Goal: Task Accomplishment & Management: Manage account settings

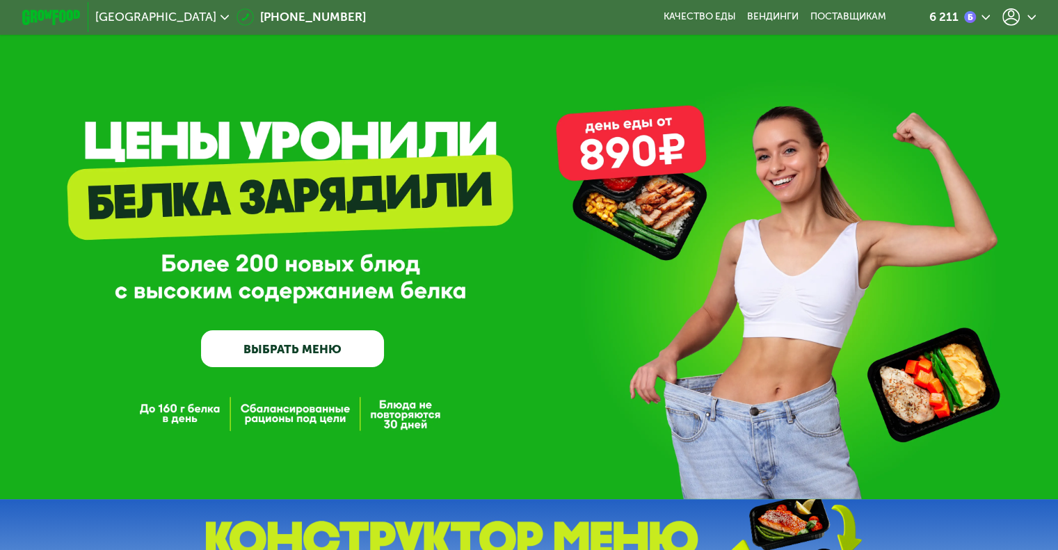
drag, startPoint x: 1057, startPoint y: 44, endPoint x: 1066, endPoint y: 58, distance: 16.6
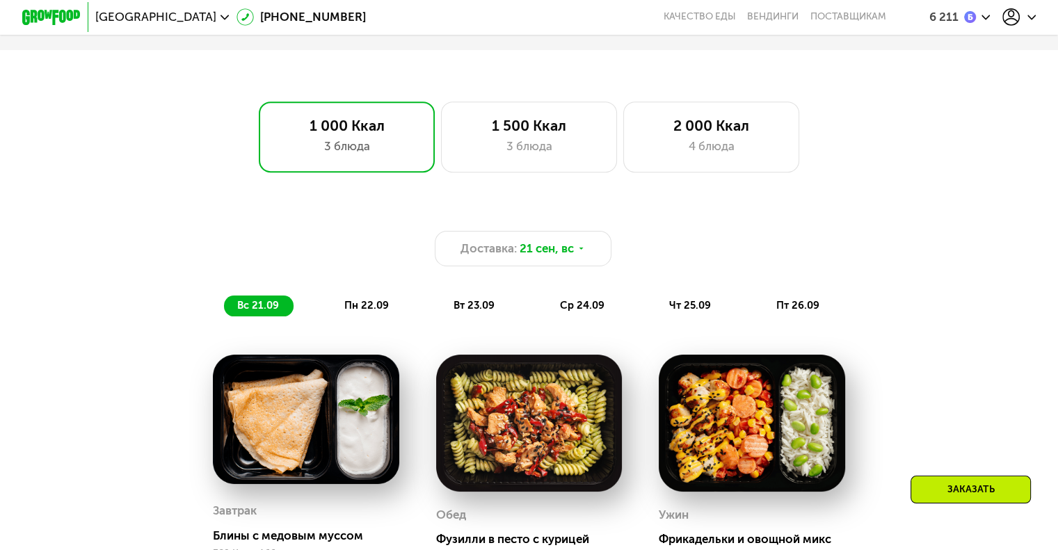
scroll to position [808, 0]
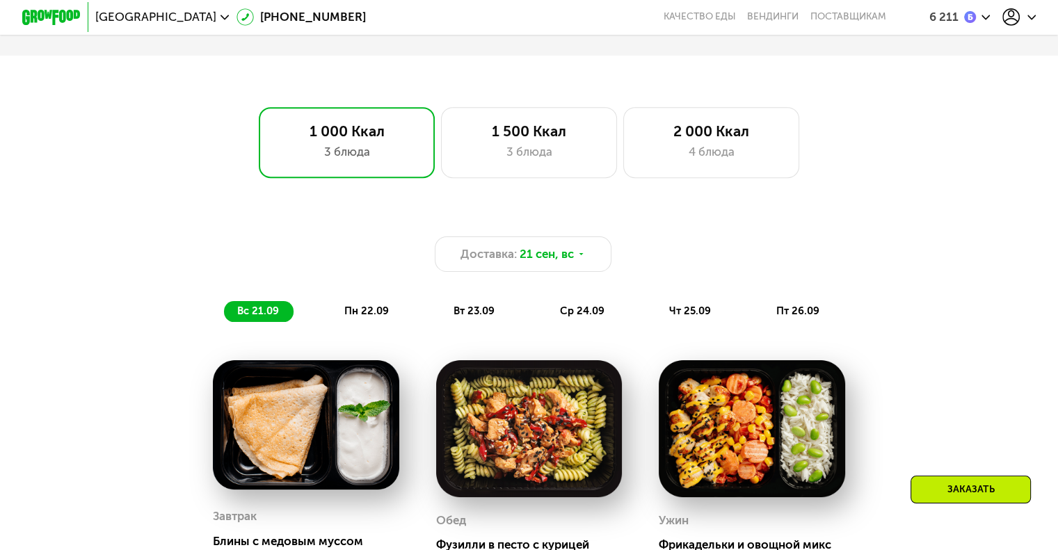
drag, startPoint x: 1066, startPoint y: 58, endPoint x: 1053, endPoint y: 139, distance: 82.4
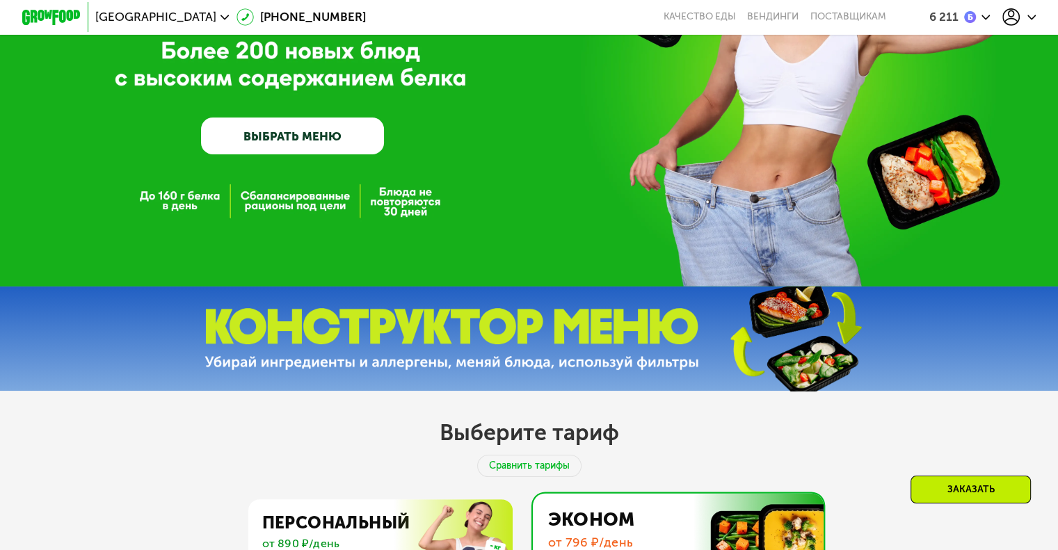
scroll to position [0, 0]
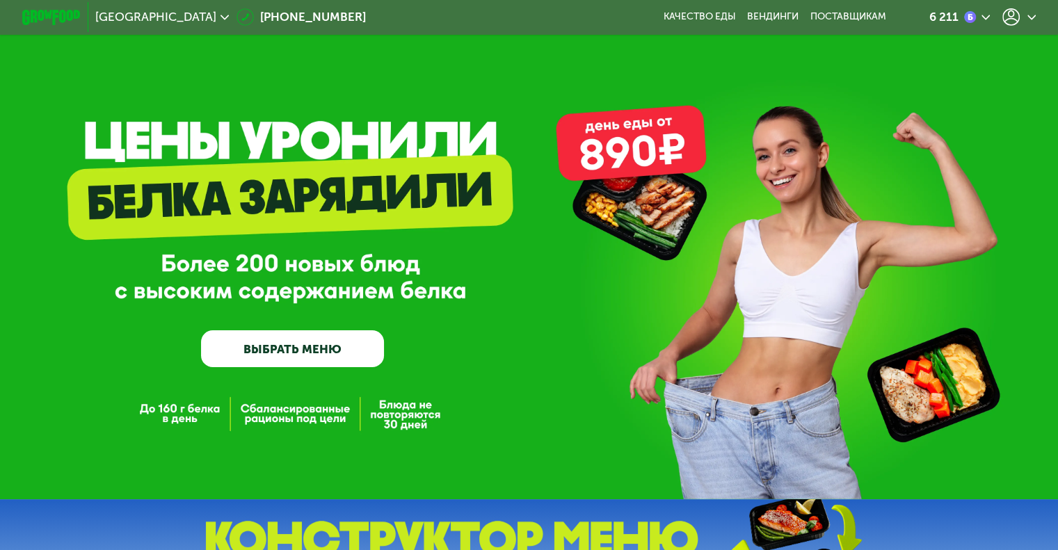
click at [1003, 13] on div "6 211" at bounding box center [954, 16] width 97 height 17
click at [1015, 15] on icon at bounding box center [1011, 16] width 17 height 17
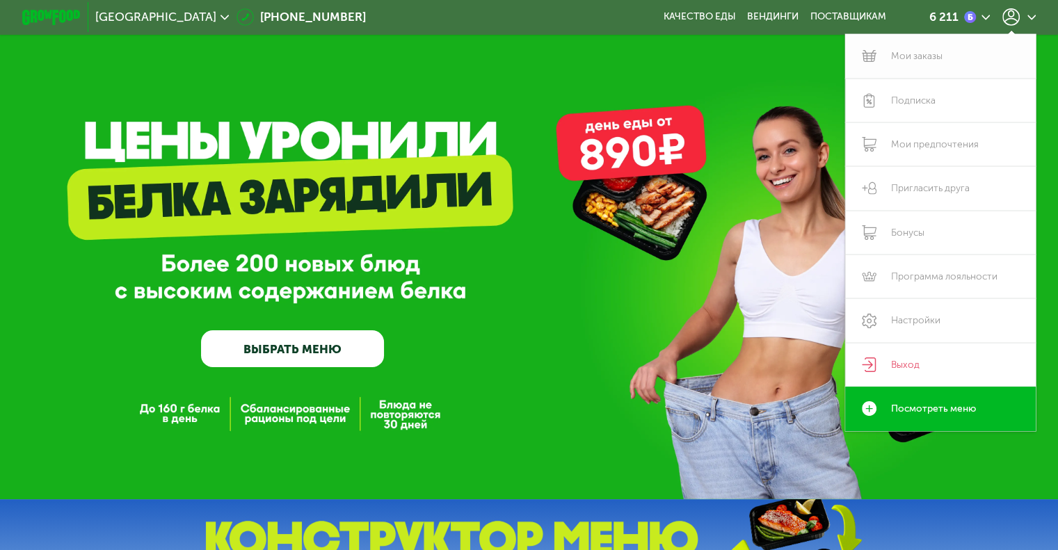
click at [916, 69] on link "Мои заказы" at bounding box center [940, 56] width 191 height 44
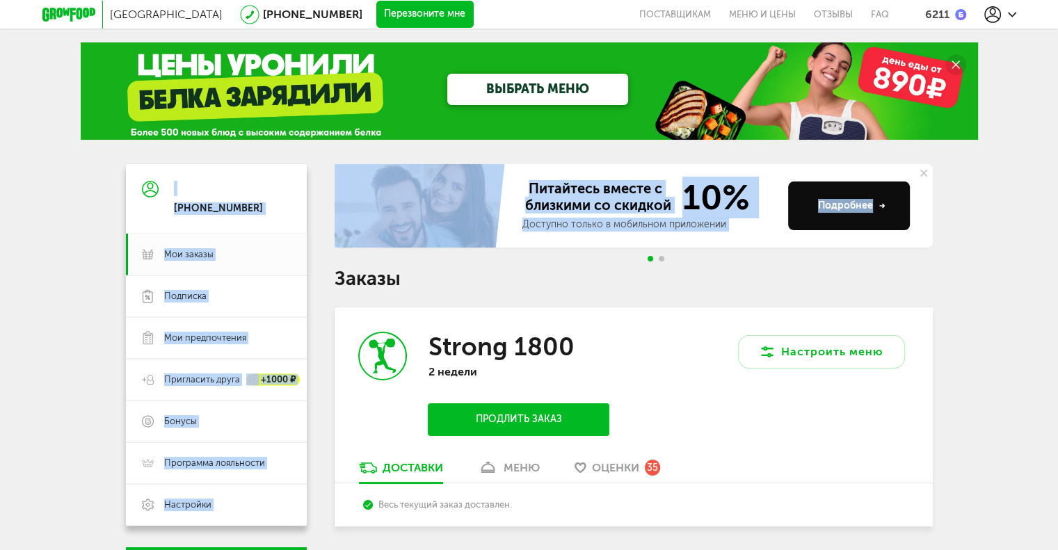
drag, startPoint x: 1055, startPoint y: 109, endPoint x: 1055, endPoint y: 159, distance: 50.8
click at [1055, 159] on div "Москва [PHONE_NUMBER] Перезвоните мне поставщикам Меню и цены Отзывы FAQ 6211 […" at bounding box center [529, 322] width 1058 height 645
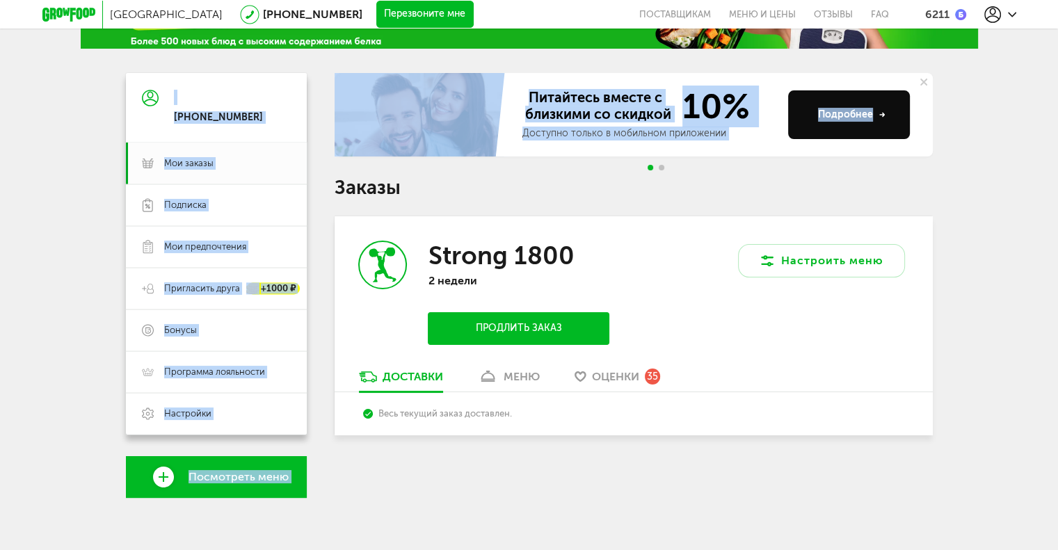
scroll to position [95, 0]
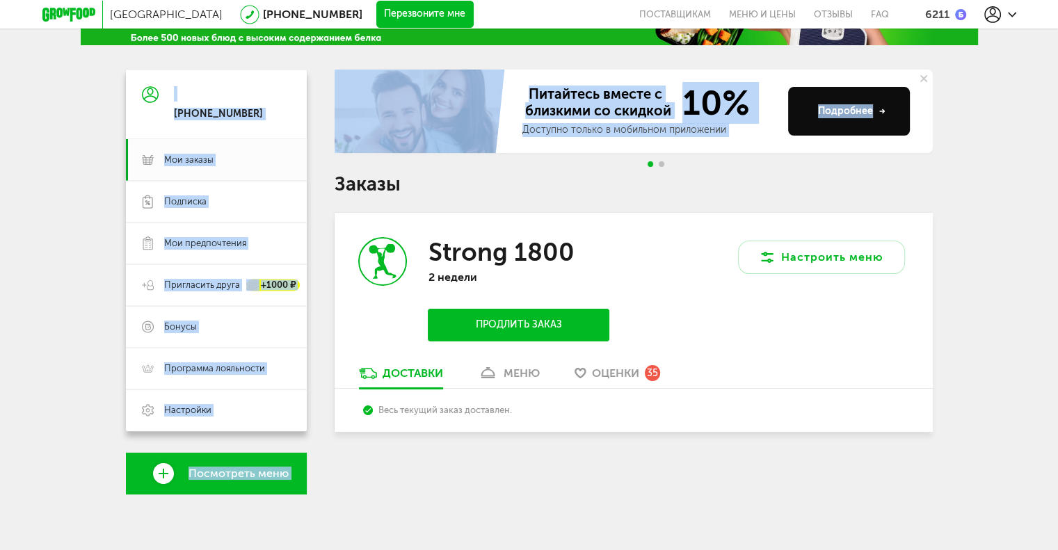
click at [496, 367] on icon at bounding box center [488, 373] width 20 height 12
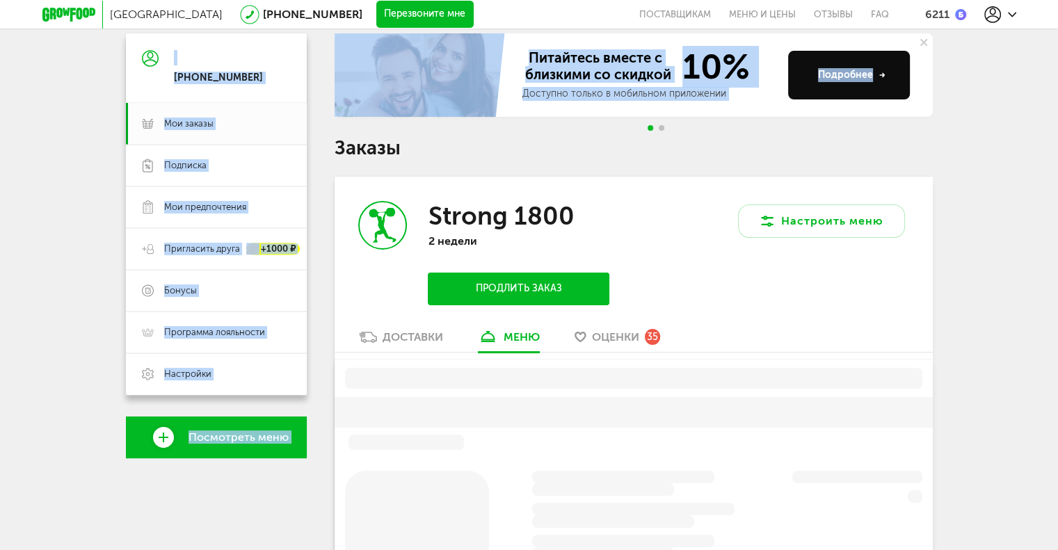
scroll to position [273, 0]
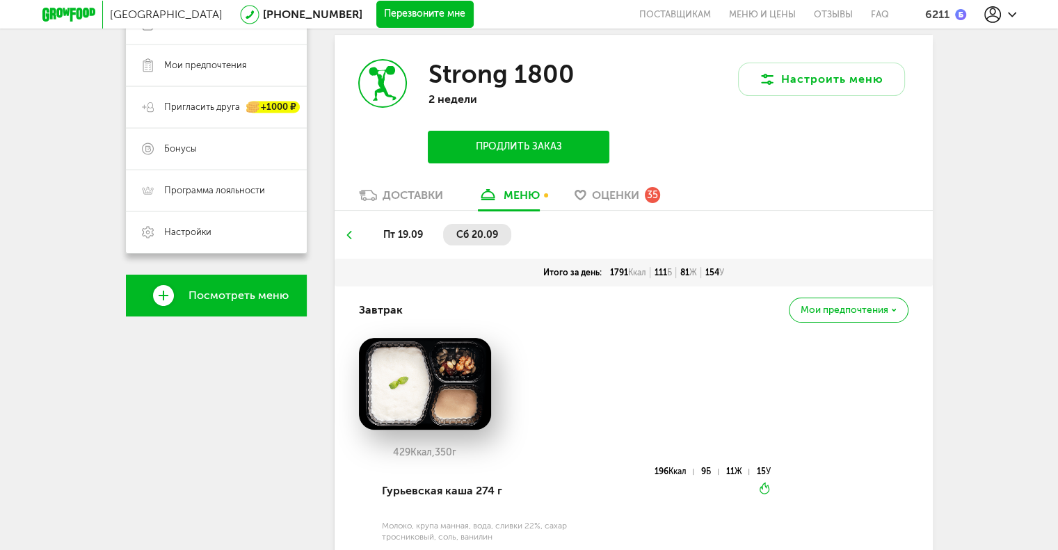
click at [898, 199] on div "Доставки меню Оценки 35" at bounding box center [634, 199] width 598 height 23
click at [600, 211] on div "пт 19.09 сб 20.09" at bounding box center [634, 235] width 598 height 48
click at [614, 196] on span "Оценки" at bounding box center [615, 195] width 47 height 13
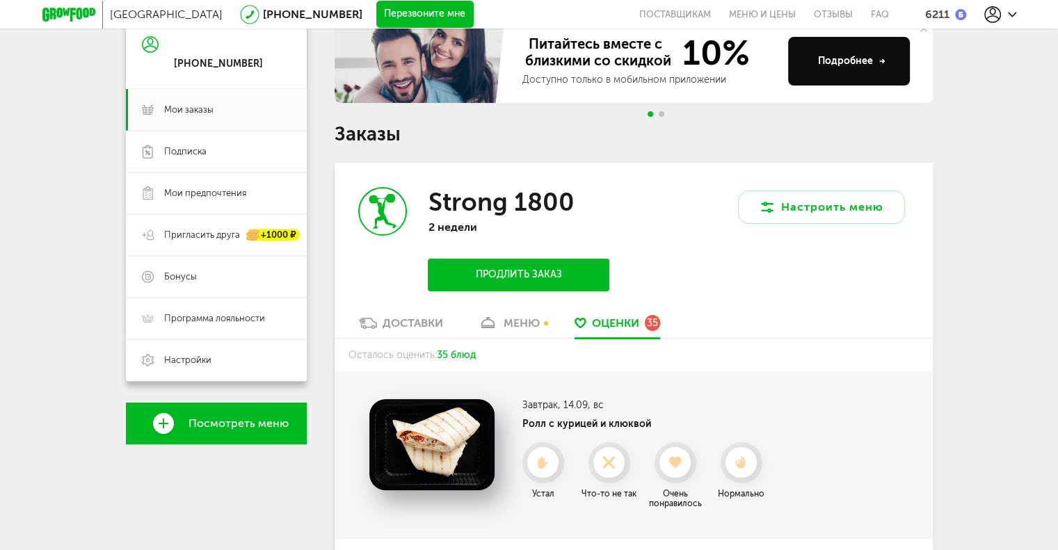
scroll to position [143, 0]
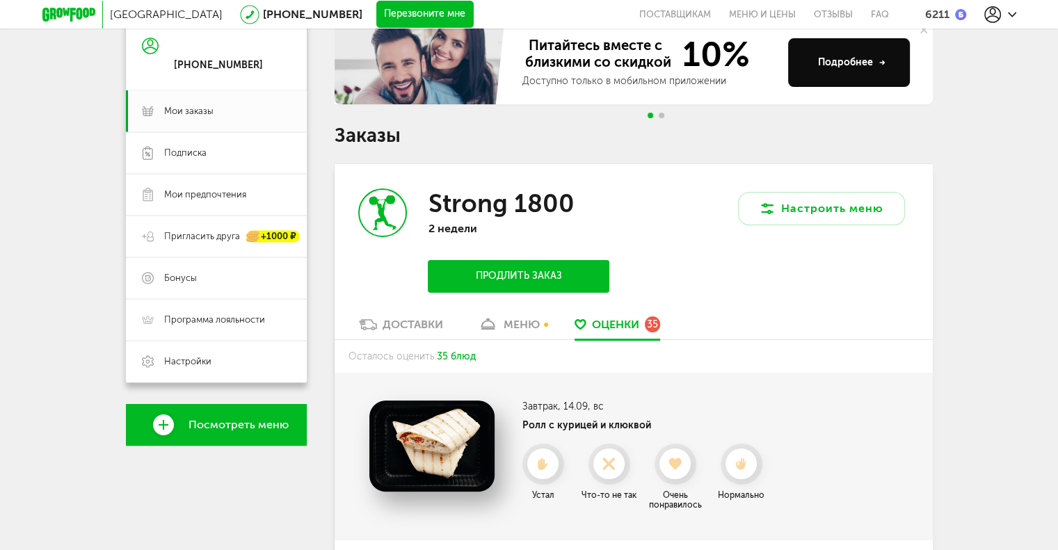
click at [540, 328] on div "меню" at bounding box center [522, 324] width 36 height 13
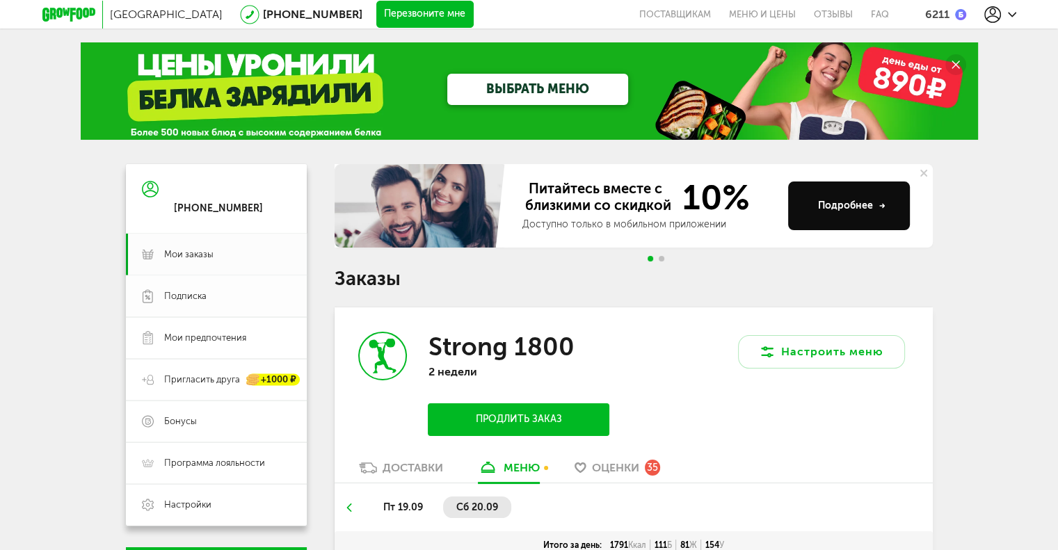
click at [186, 301] on span "Подписка" at bounding box center [185, 296] width 42 height 13
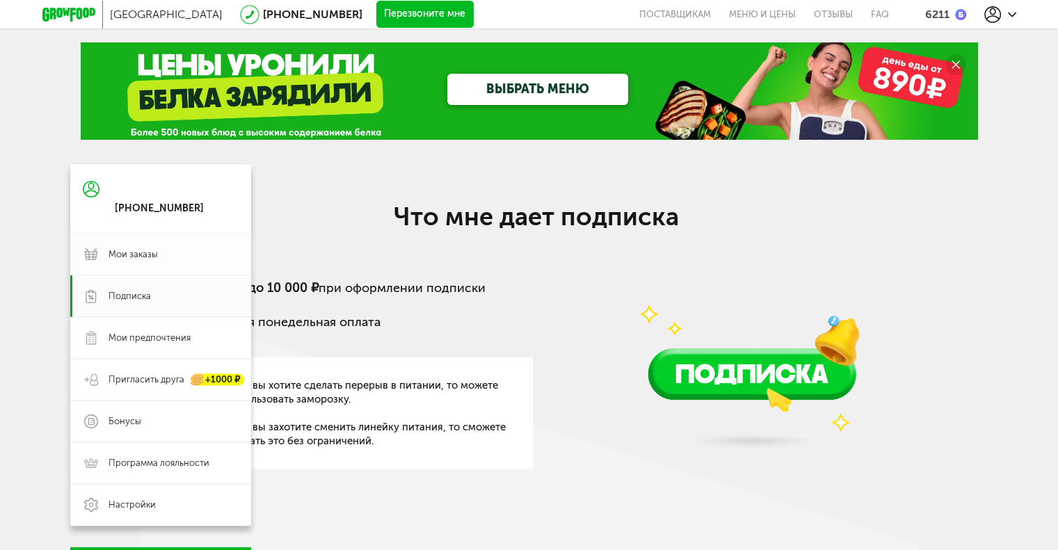
click at [194, 265] on link "Мои заказы" at bounding box center [160, 255] width 181 height 42
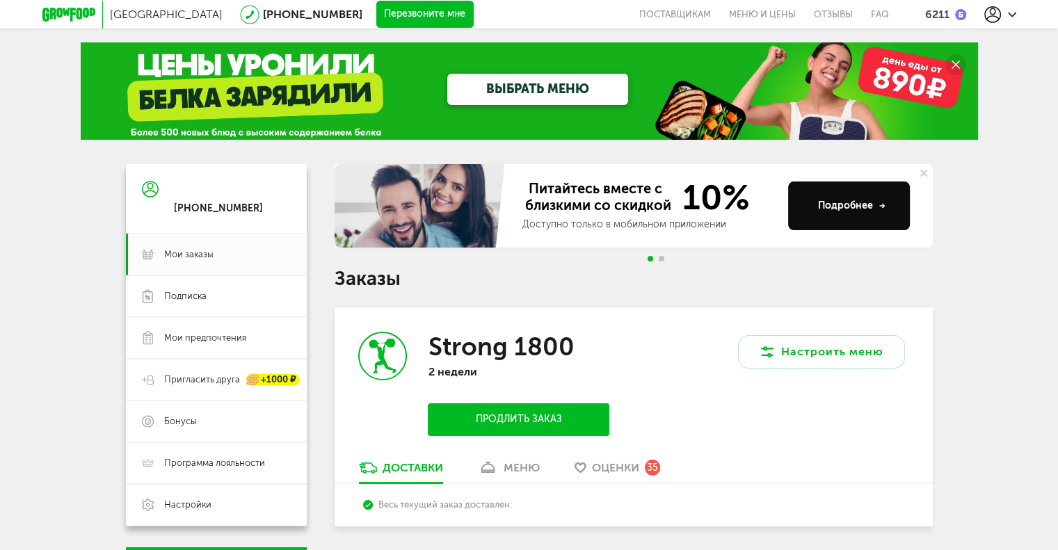
click at [478, 472] on icon at bounding box center [488, 468] width 20 height 12
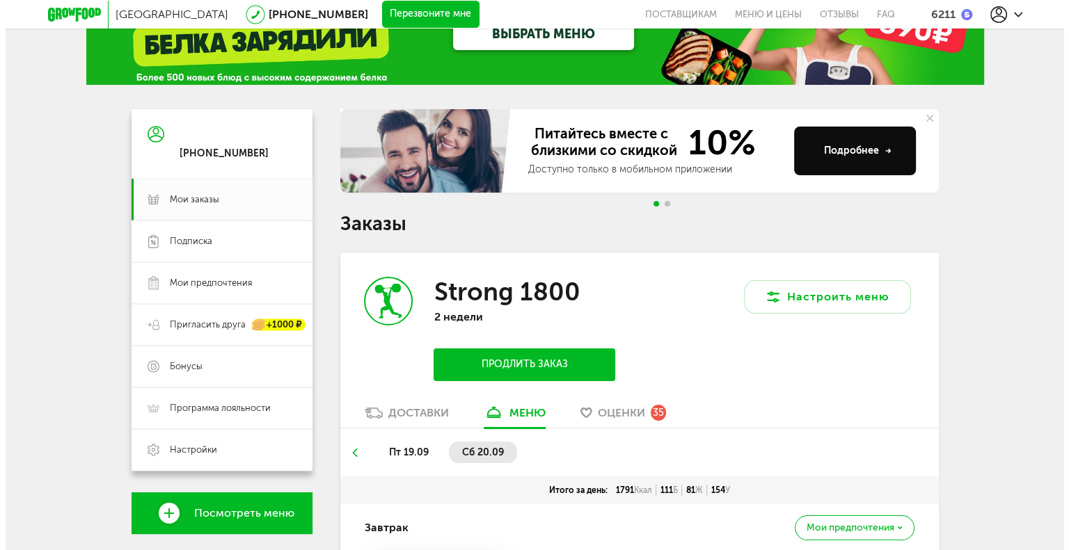
scroll to position [273, 0]
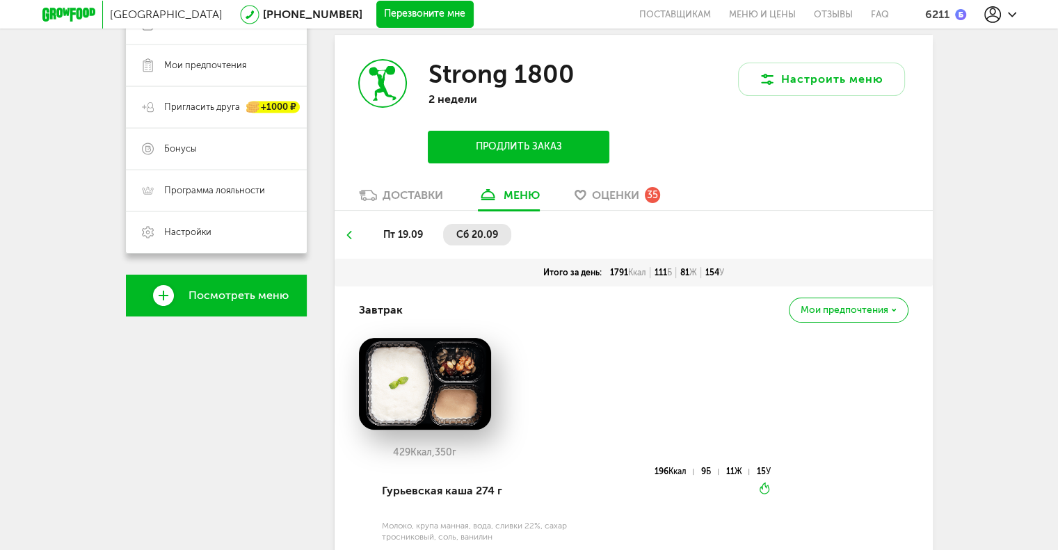
click at [573, 149] on button "Продлить заказ" at bounding box center [518, 147] width 181 height 33
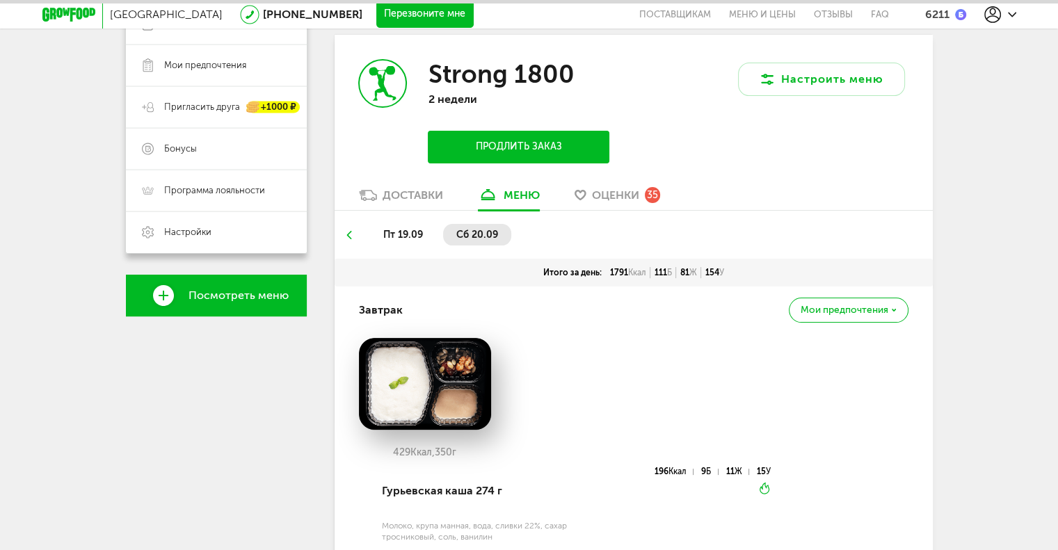
click at [481, 138] on button "Продлить заказ" at bounding box center [518, 147] width 181 height 33
click at [497, 144] on button "Продлить заказ" at bounding box center [518, 147] width 181 height 33
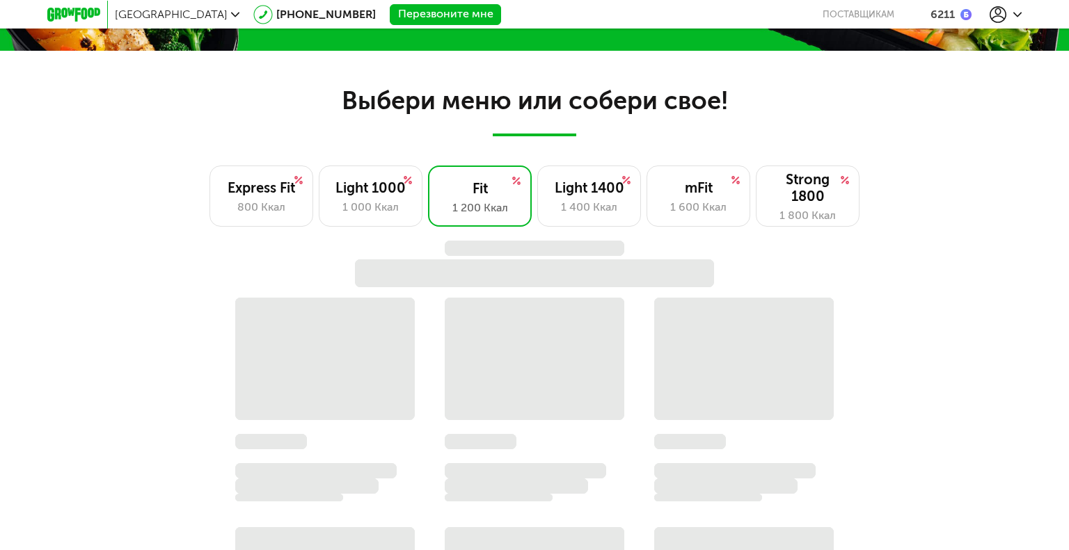
scroll to position [1499, 0]
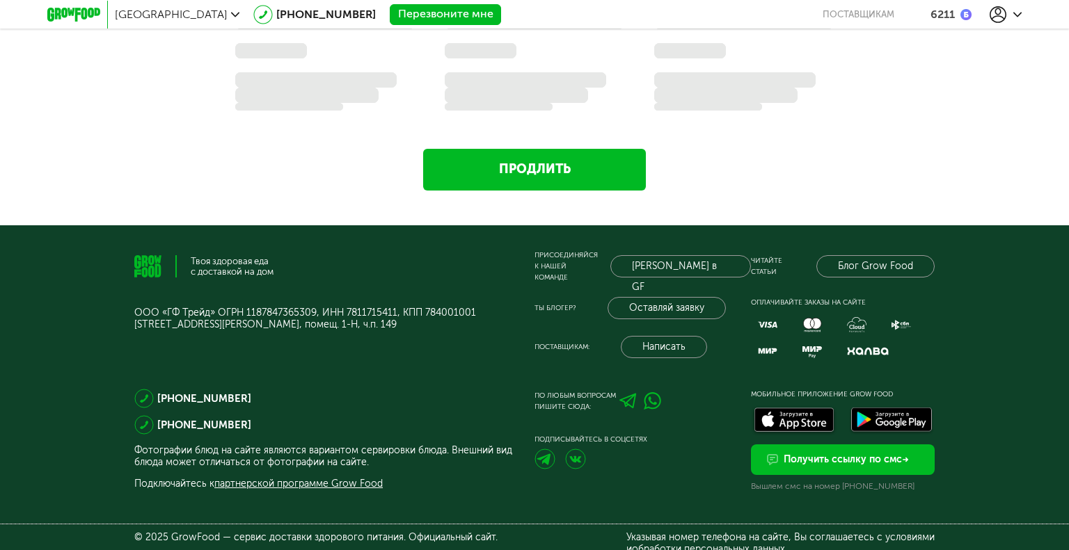
click at [1026, 401] on div "Твоя здоровая еда с доставкой на дом Присоединяйся к нашей команде Карьера в GF…" at bounding box center [534, 393] width 1069 height 337
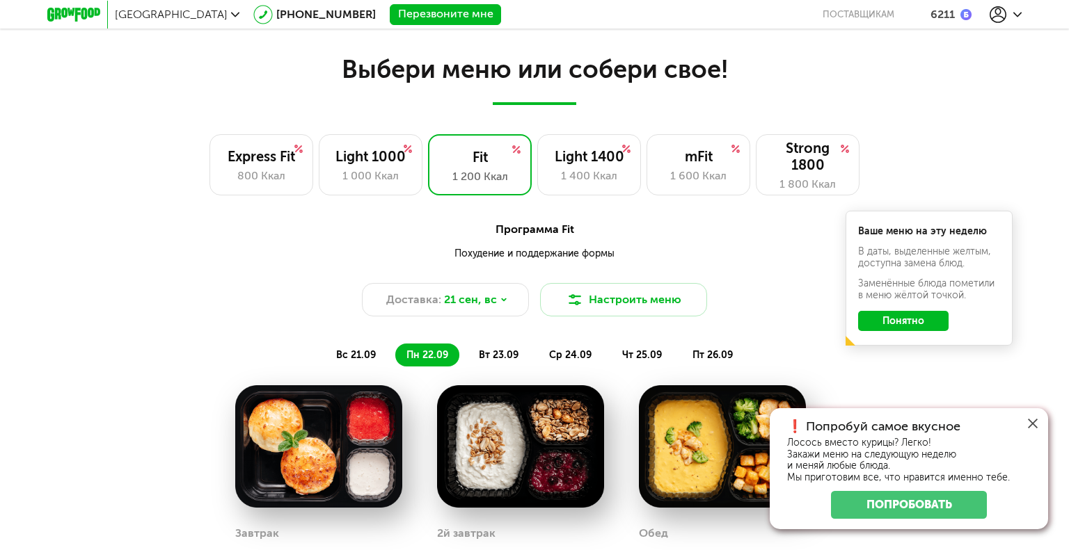
scroll to position [906, 0]
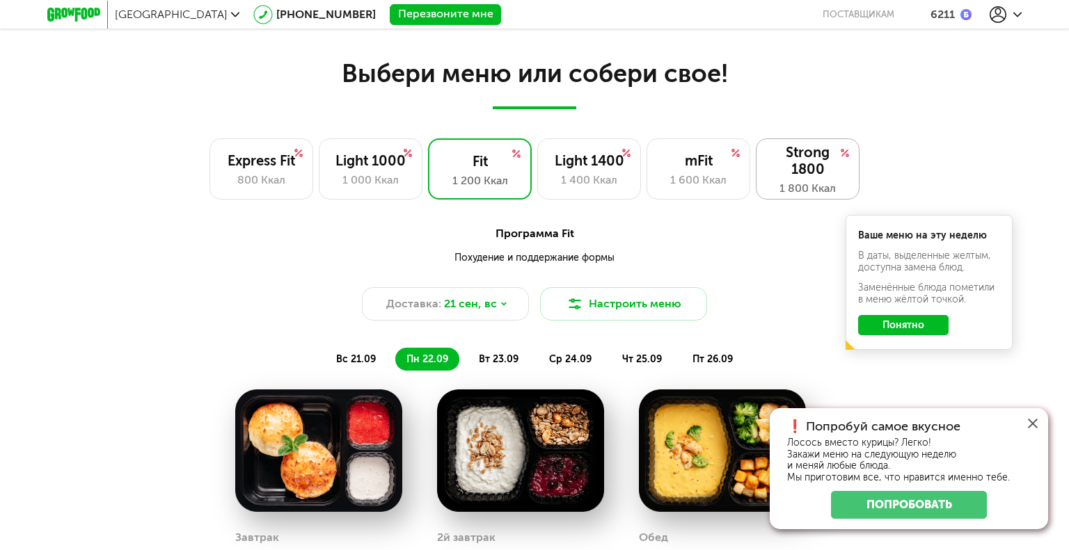
click at [813, 155] on div "Strong 1800" at bounding box center [807, 160] width 74 height 33
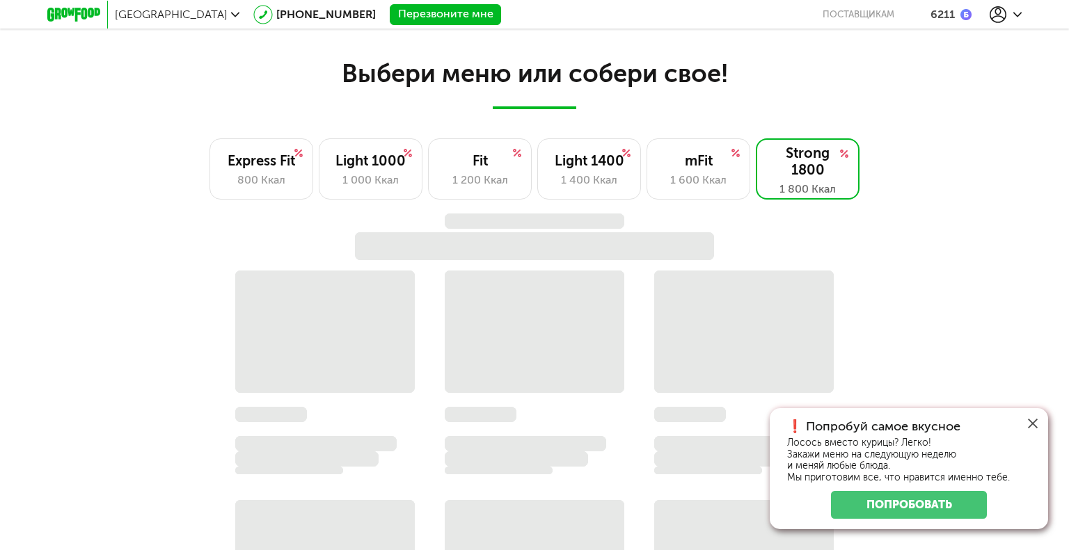
click at [1033, 415] on div at bounding box center [1032, 423] width 31 height 31
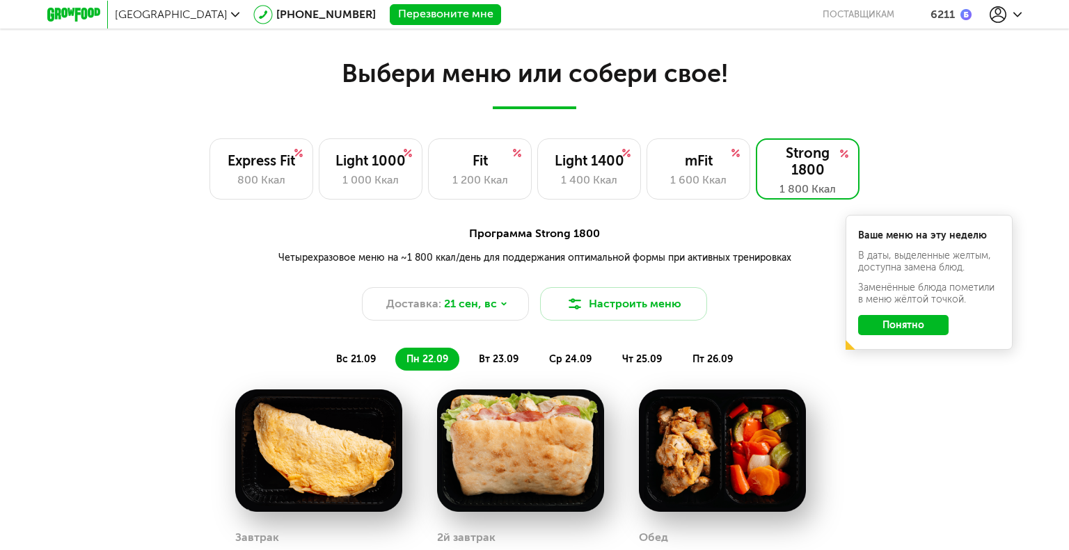
click at [1058, 130] on div "Выбери меню или собери свое! Express Fit 800 Ккал Light 1000 1 000 Ккал Fit 1 2…" at bounding box center [534, 473] width 1069 height 898
click at [454, 308] on span "21 сен, вс" at bounding box center [470, 304] width 53 height 17
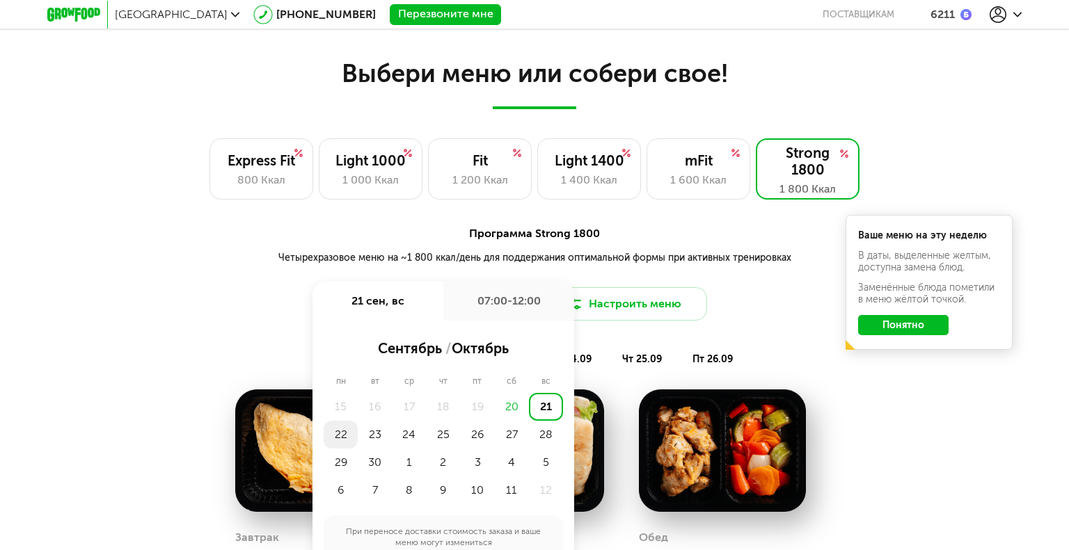
click at [340, 433] on div "22" at bounding box center [341, 435] width 34 height 28
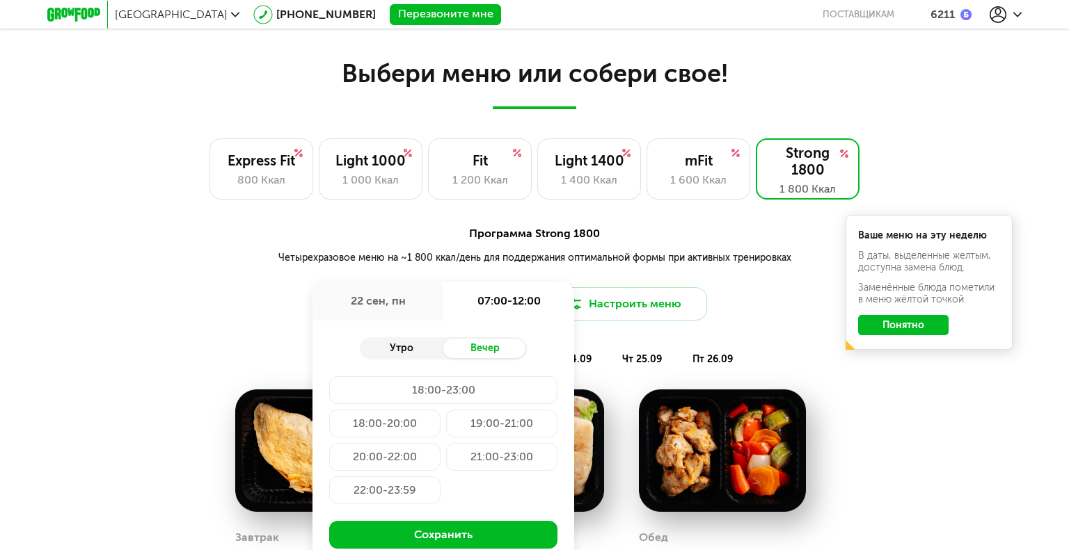
click at [406, 351] on div "Утро" at bounding box center [401, 348] width 83 height 19
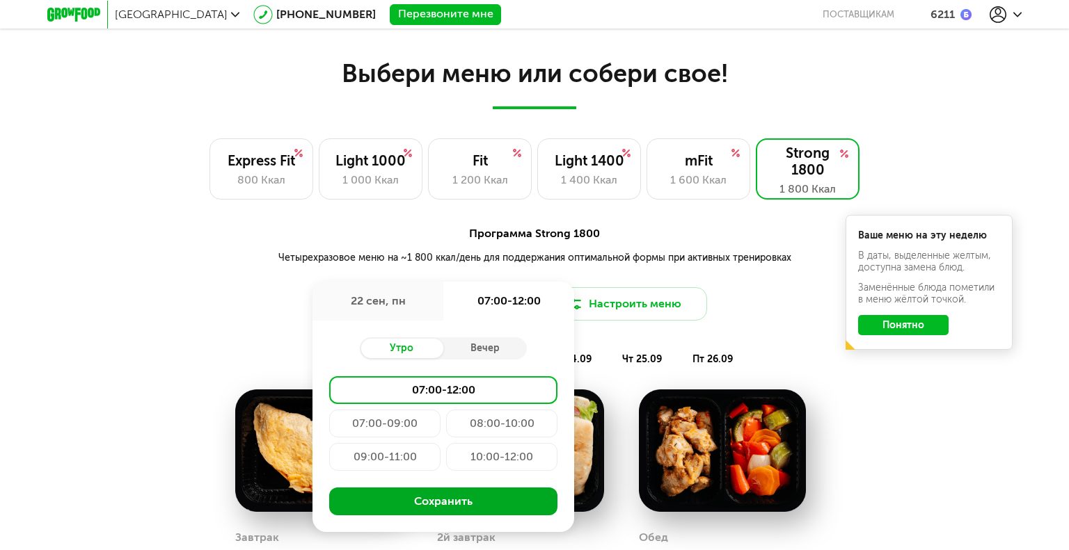
click at [379, 497] on button "Сохранить" at bounding box center [443, 502] width 228 height 28
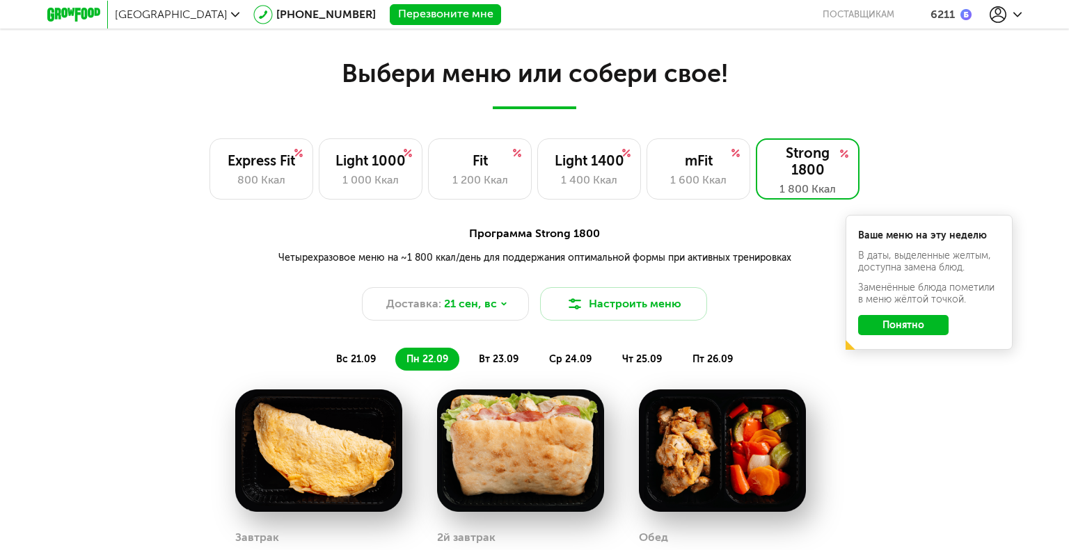
click at [900, 322] on button "Понятно" at bounding box center [903, 325] width 90 height 20
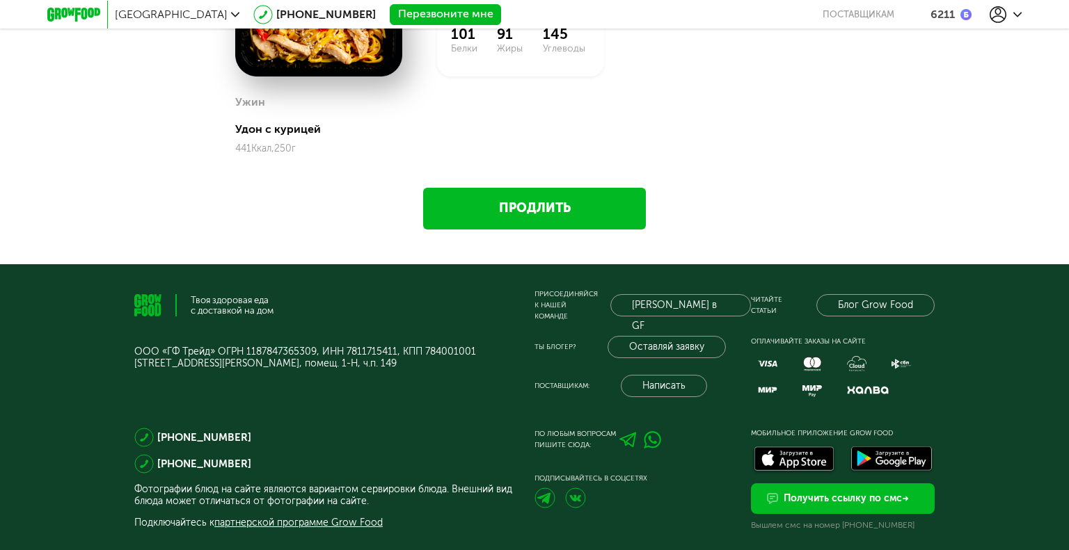
scroll to position [1602, 0]
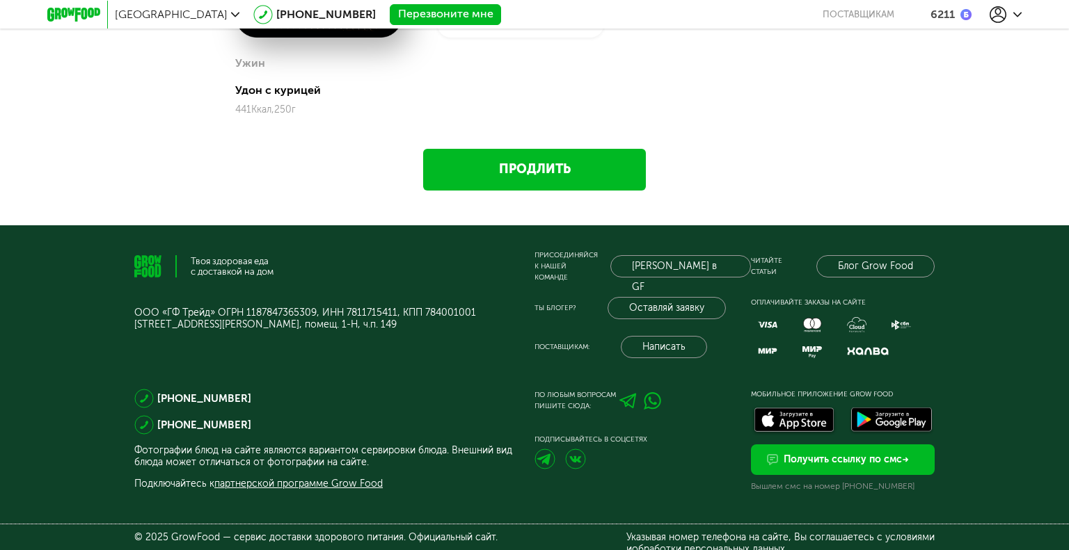
click at [465, 175] on link "Продлить" at bounding box center [534, 170] width 223 height 42
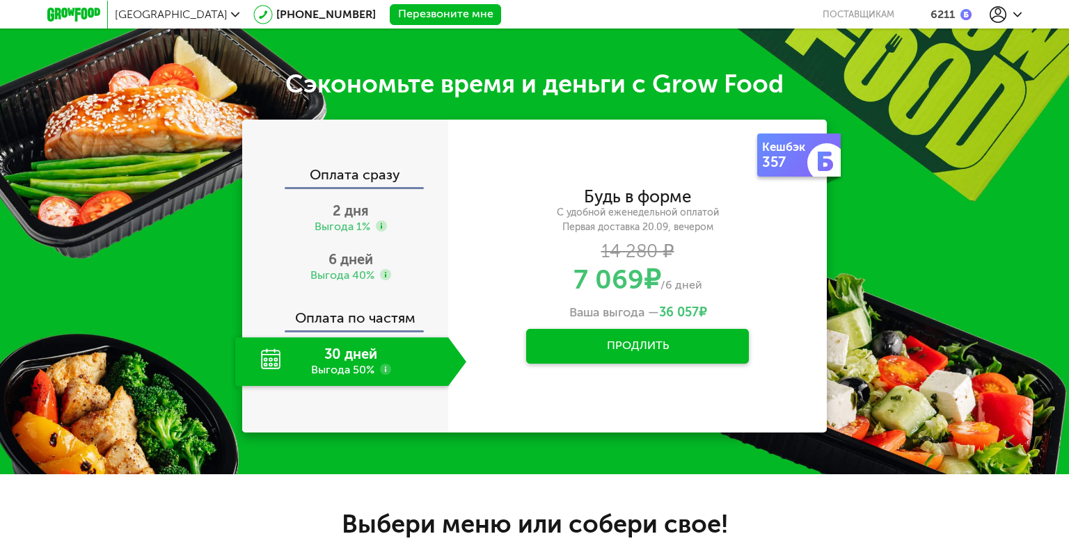
scroll to position [454, 0]
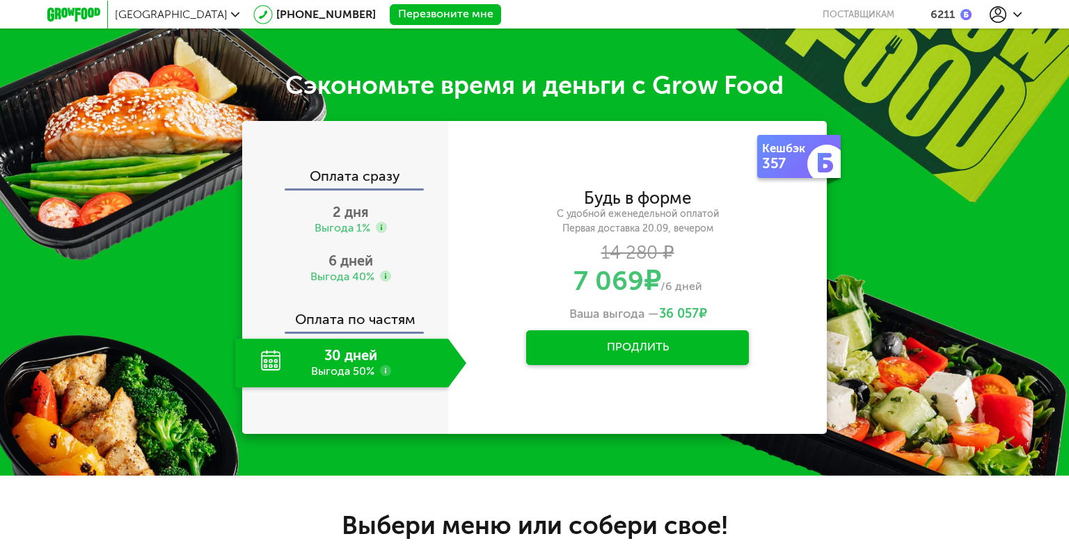
click at [939, 19] on div "6211" at bounding box center [942, 14] width 24 height 13
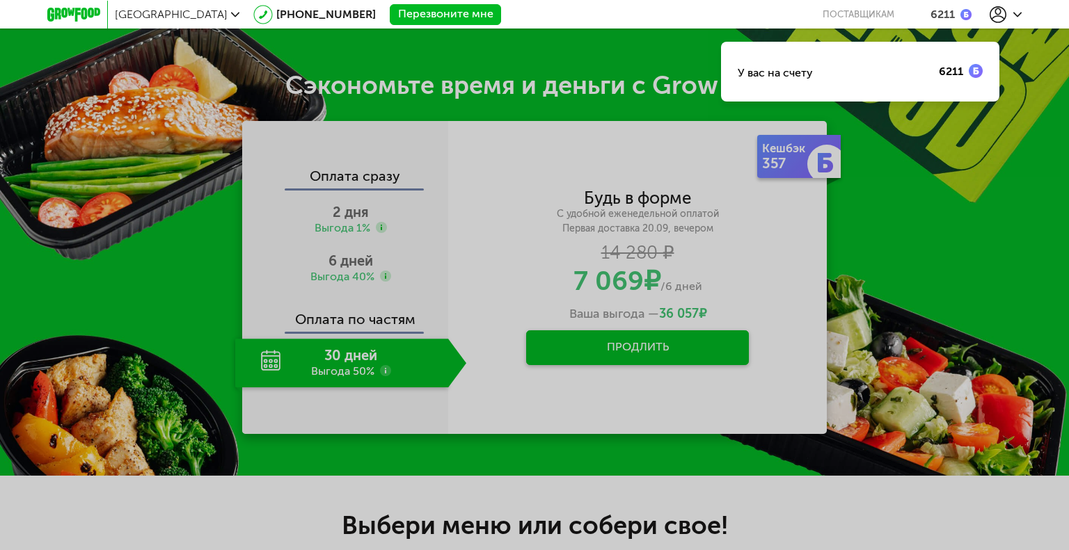
click at [924, 79] on div "У вас на счету 6211" at bounding box center [860, 72] width 278 height 60
click at [888, 201] on div "У вас на счету 6211" at bounding box center [534, 275] width 1069 height 550
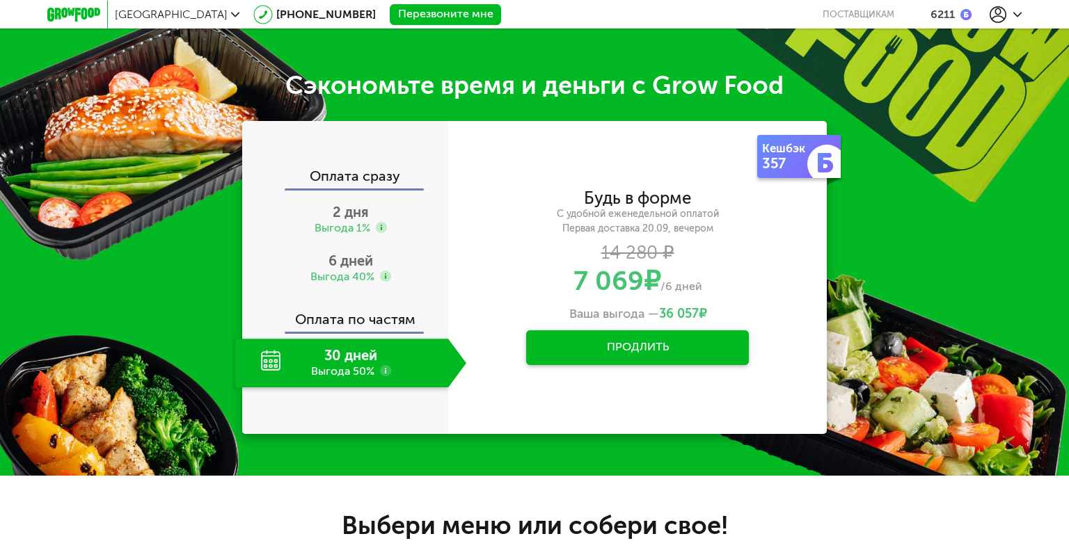
click at [125, 5] on div "Москва" at bounding box center [181, 14] width 132 height 27
click at [136, 10] on span "Москва" at bounding box center [171, 14] width 113 height 13
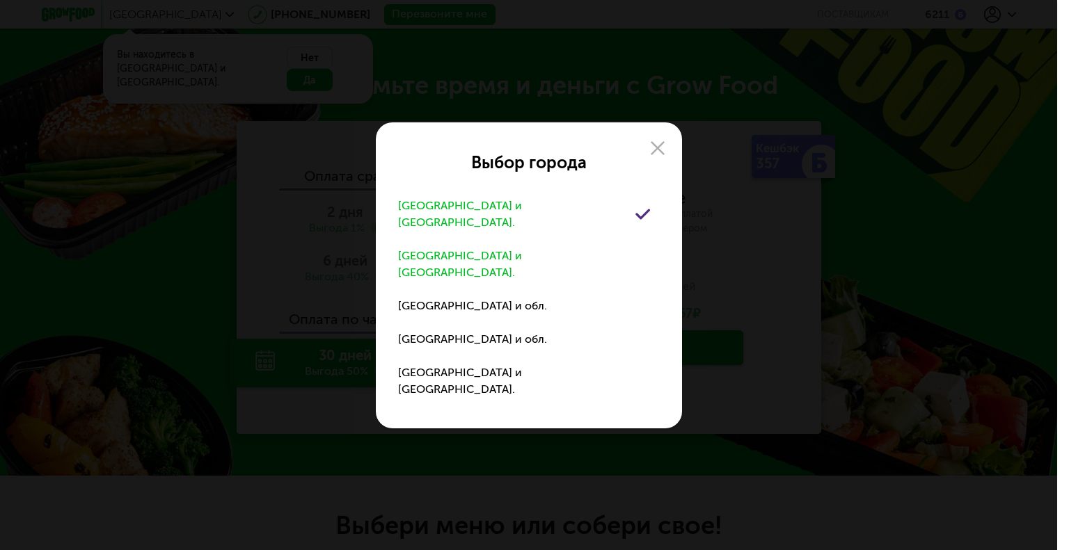
click at [467, 266] on div "Санкт-Петербург и обл." at bounding box center [516, 264] width 237 height 33
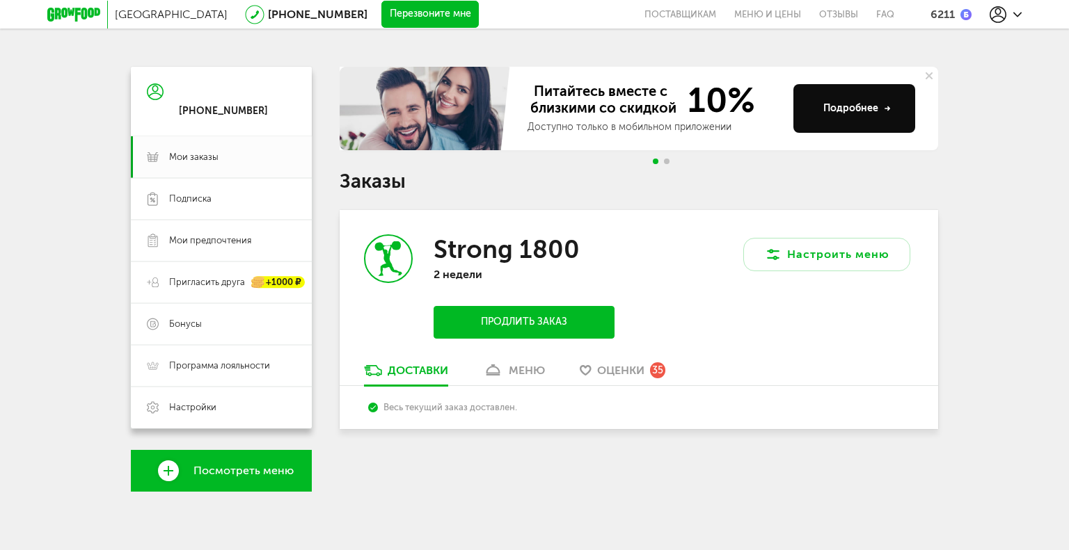
click at [505, 372] on link "меню" at bounding box center [514, 374] width 76 height 22
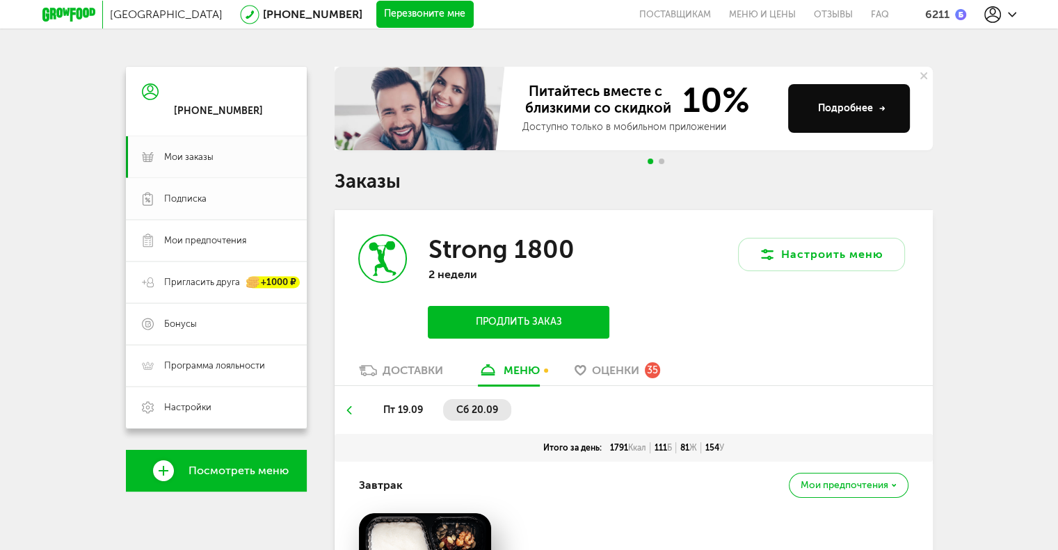
click at [184, 202] on span "Подписка" at bounding box center [185, 199] width 42 height 13
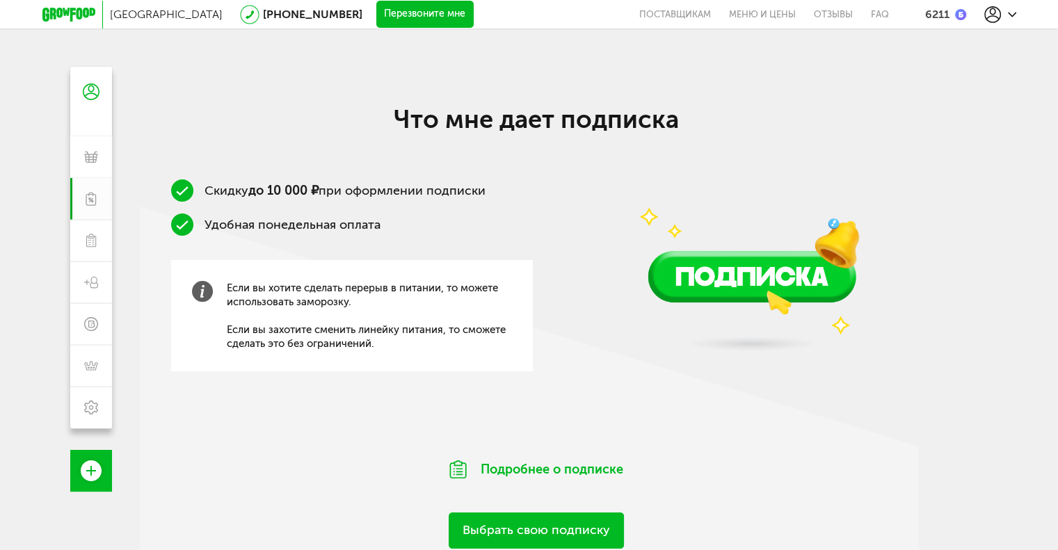
click at [582, 245] on div "Скидку до 10 000 ₽ при оформлении подписки Удобная понедельная оплата Если вы х…" at bounding box center [536, 301] width 793 height 243
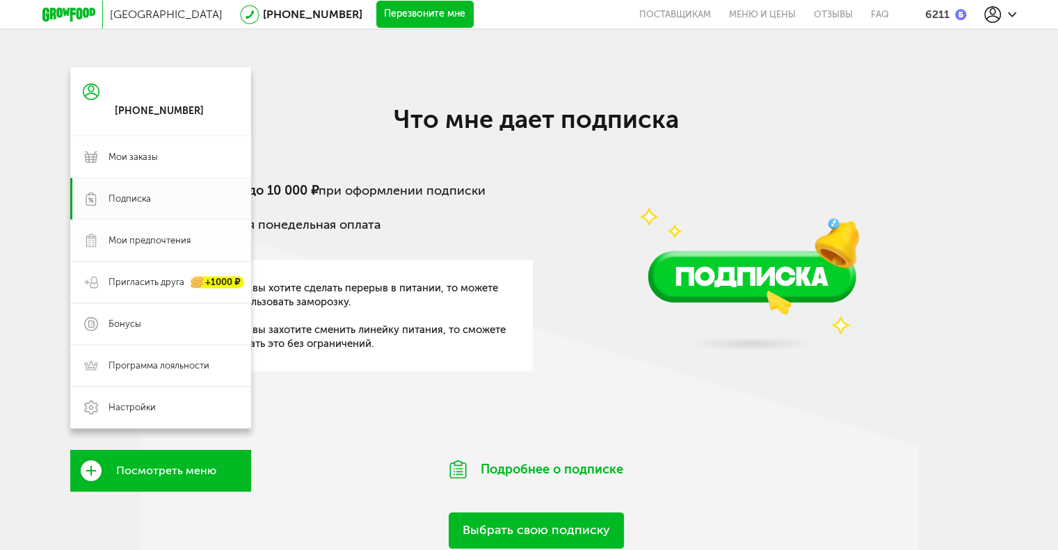
click at [95, 248] on link "Мои предпочтения" at bounding box center [160, 241] width 181 height 42
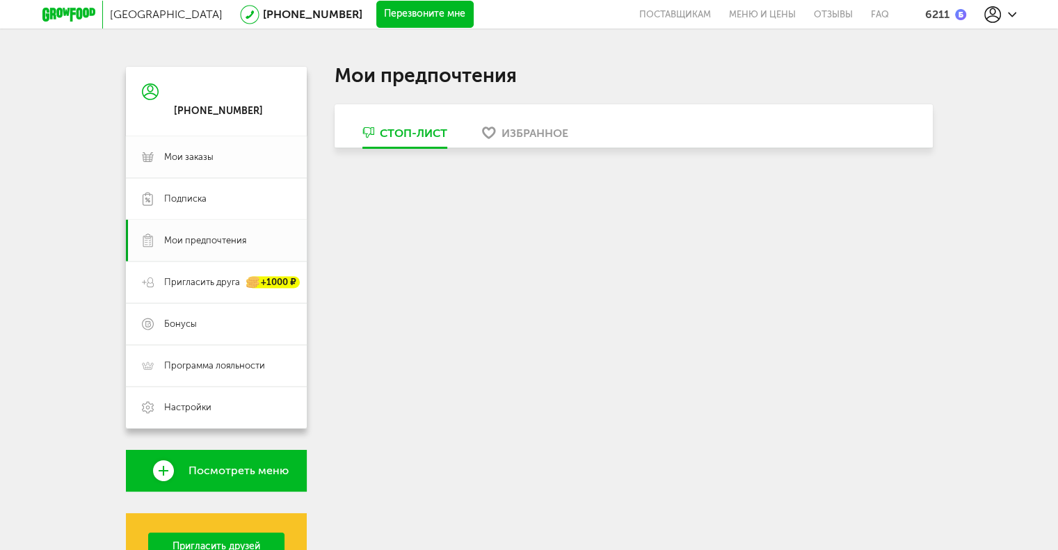
click at [141, 145] on link "Мои заказы" at bounding box center [216, 157] width 181 height 42
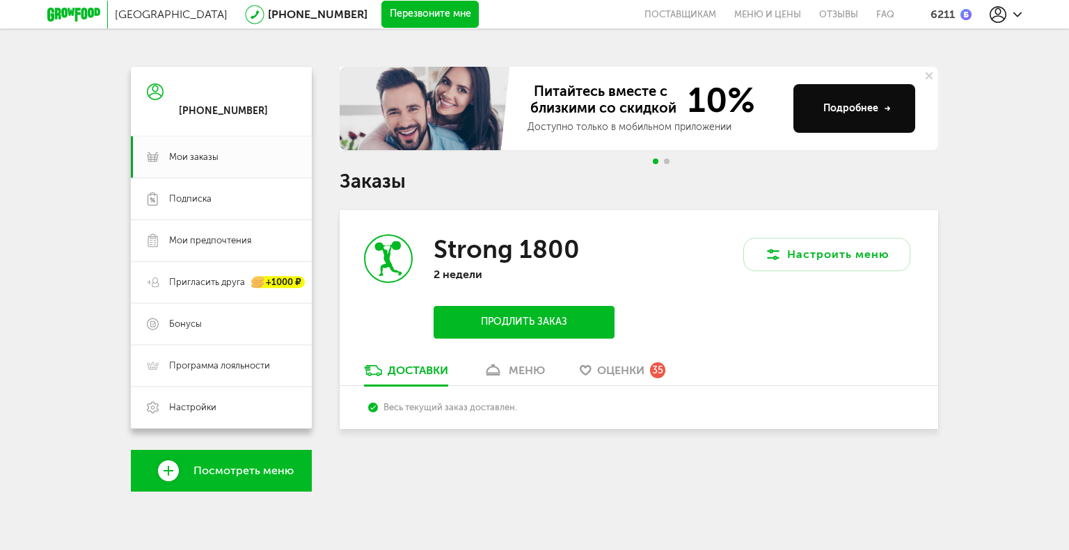
click at [525, 372] on div "меню" at bounding box center [527, 370] width 36 height 13
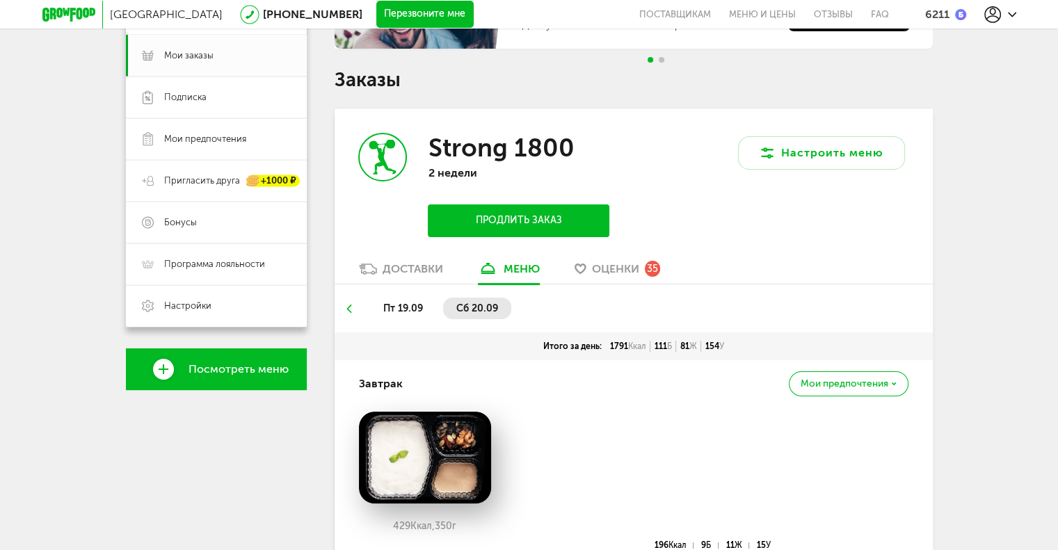
scroll to position [175, 0]
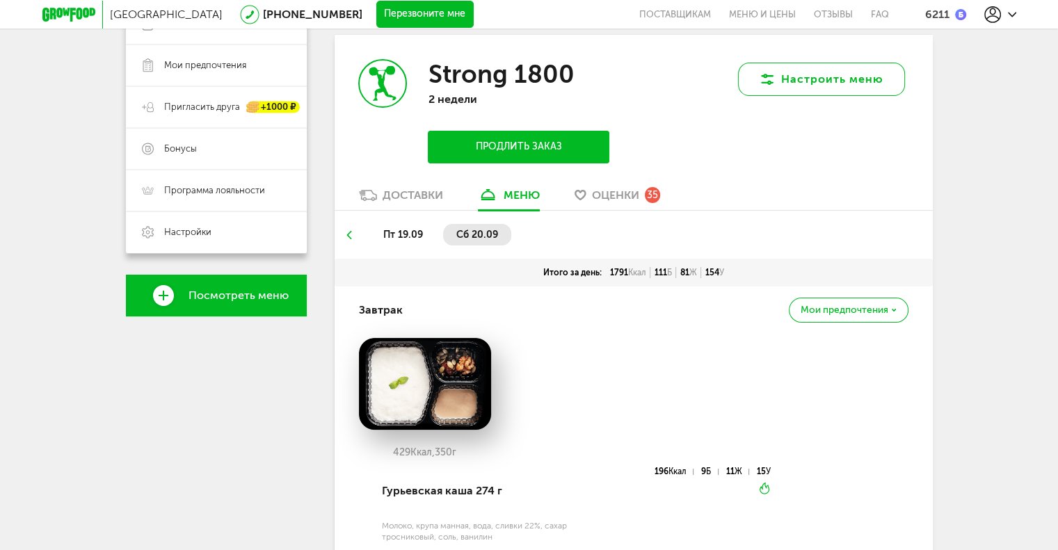
click at [802, 83] on button "Настроить меню" at bounding box center [821, 79] width 167 height 33
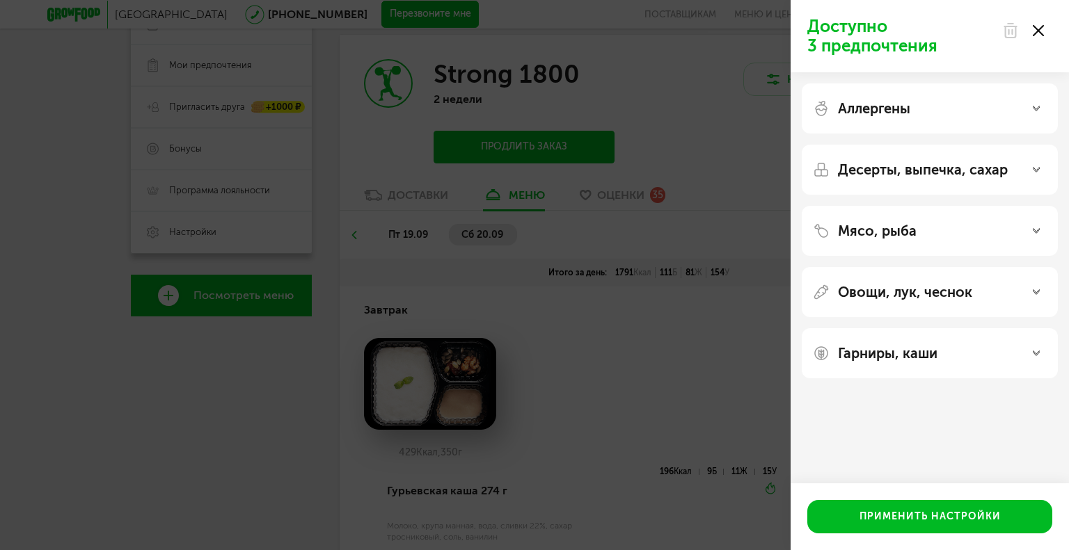
click at [922, 129] on div "Аллергены" at bounding box center [930, 108] width 256 height 50
click at [1039, 24] on div at bounding box center [1023, 31] width 58 height 28
click at [1033, 33] on icon at bounding box center [1038, 30] width 11 height 11
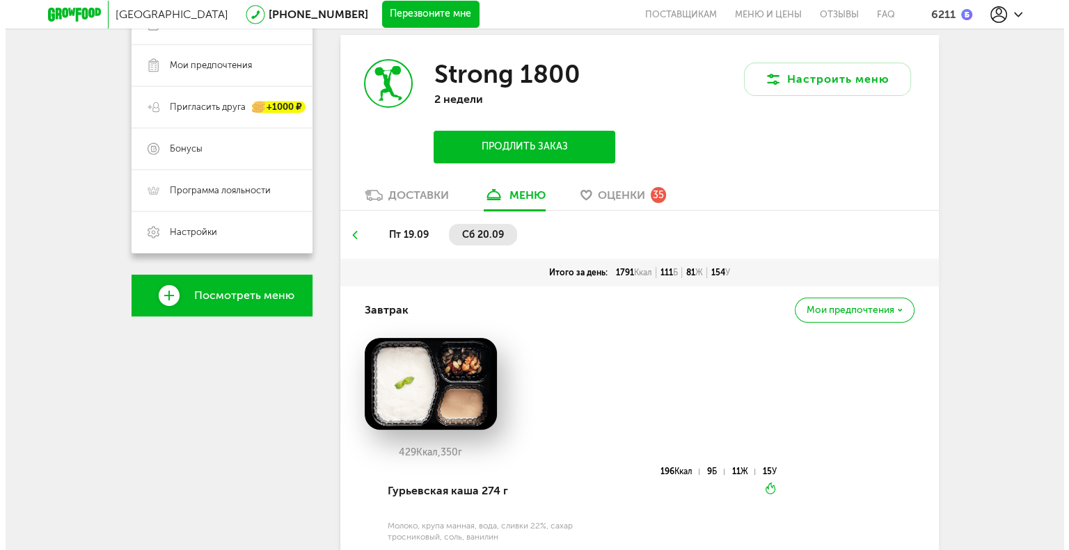
scroll to position [0, 0]
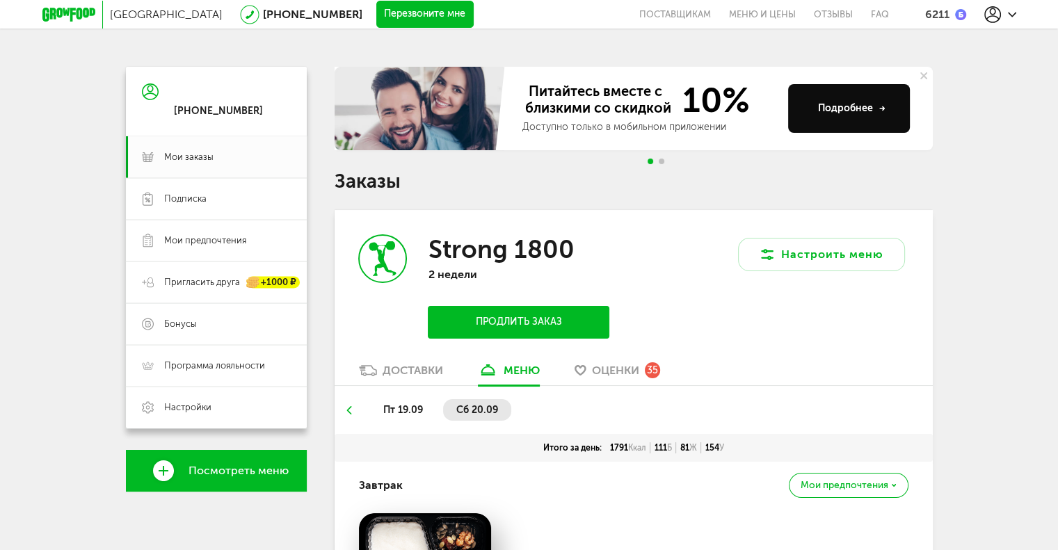
click at [1011, 14] on icon at bounding box center [1012, 14] width 8 height 8
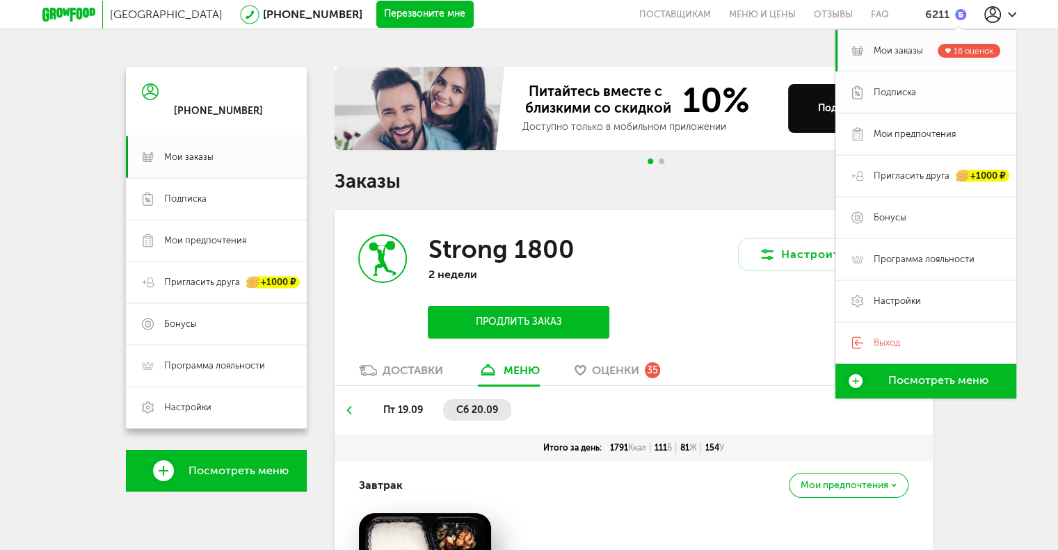
click at [917, 109] on link "Подписка" at bounding box center [926, 93] width 181 height 42
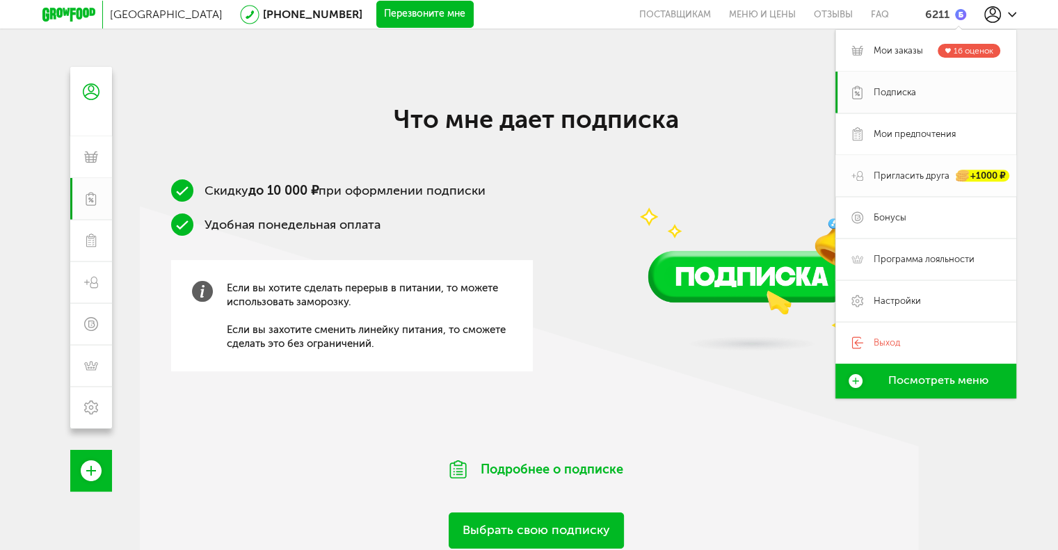
click at [916, 155] on link "Пригласить друга +1000 ₽" at bounding box center [926, 176] width 181 height 42
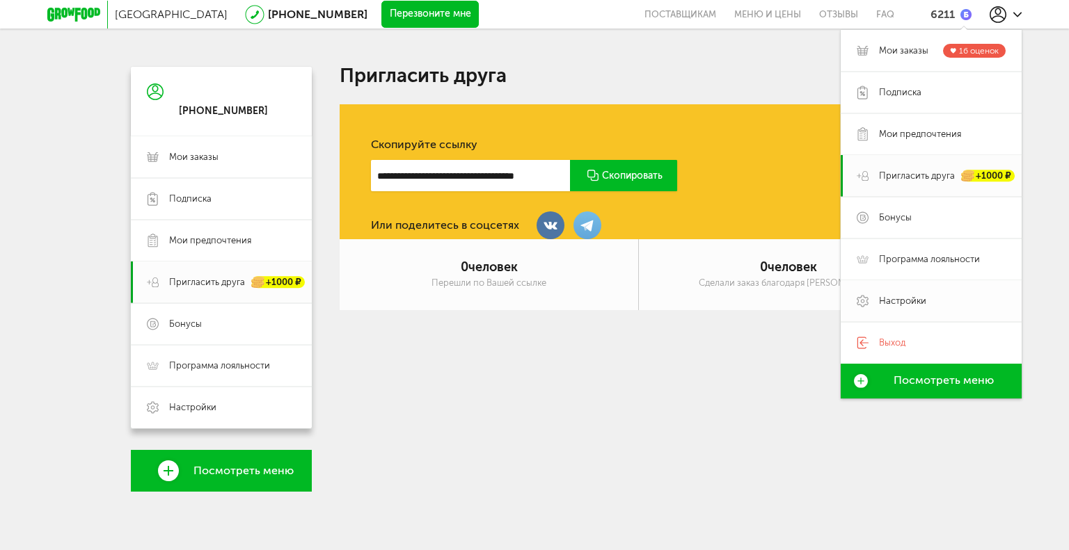
click at [891, 295] on span "Настройки" at bounding box center [902, 301] width 47 height 13
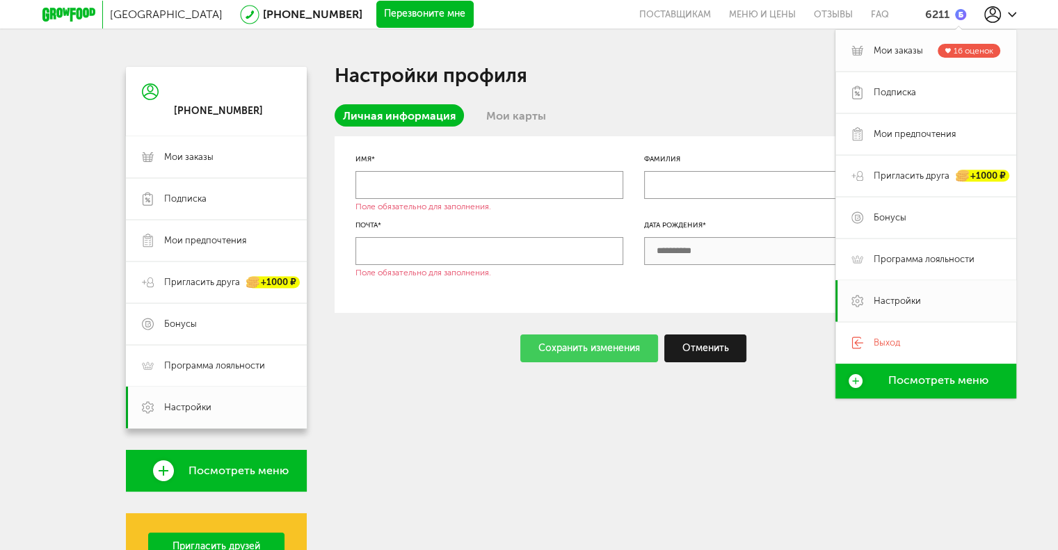
click at [957, 36] on link "[PERSON_NAME] заказы 16 оценок" at bounding box center [926, 51] width 181 height 42
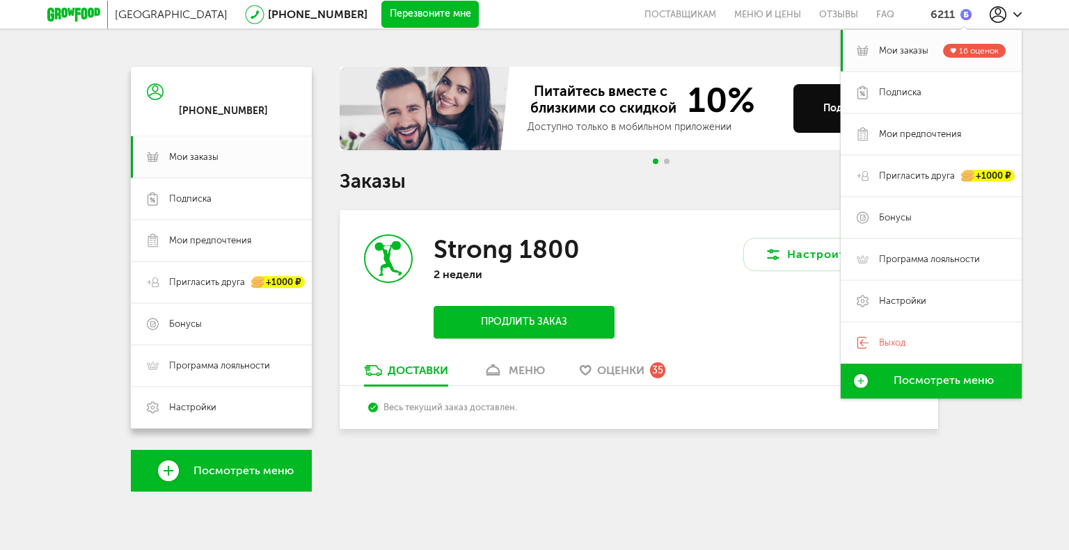
click at [708, 53] on div "[GEOGRAPHIC_DATA] [PHONE_NUMBER] Перезвоните мне поставщикам Меню и цены Отзывы…" at bounding box center [534, 274] width 1069 height 548
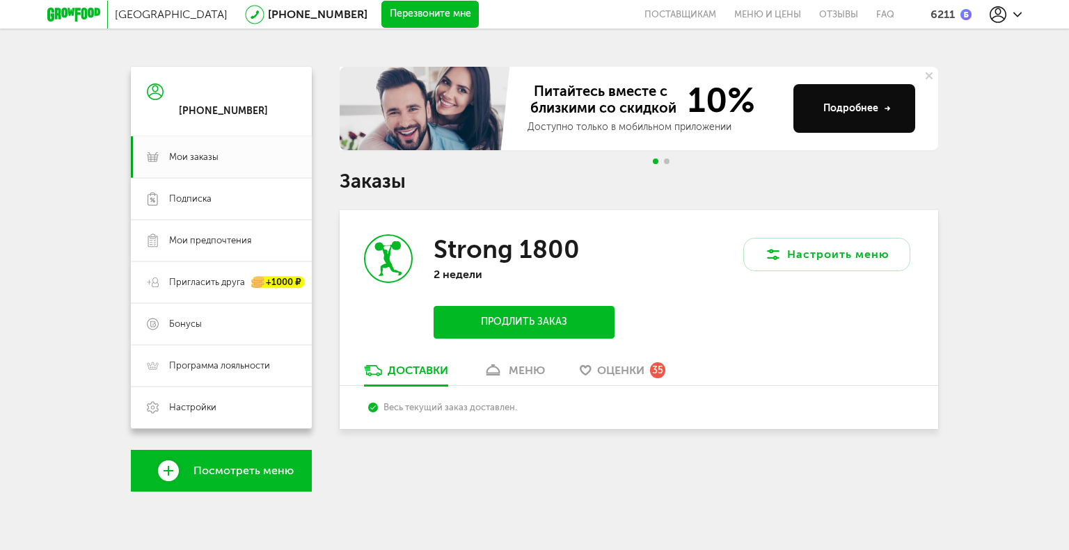
click at [1021, 17] on icon at bounding box center [1017, 14] width 8 height 8
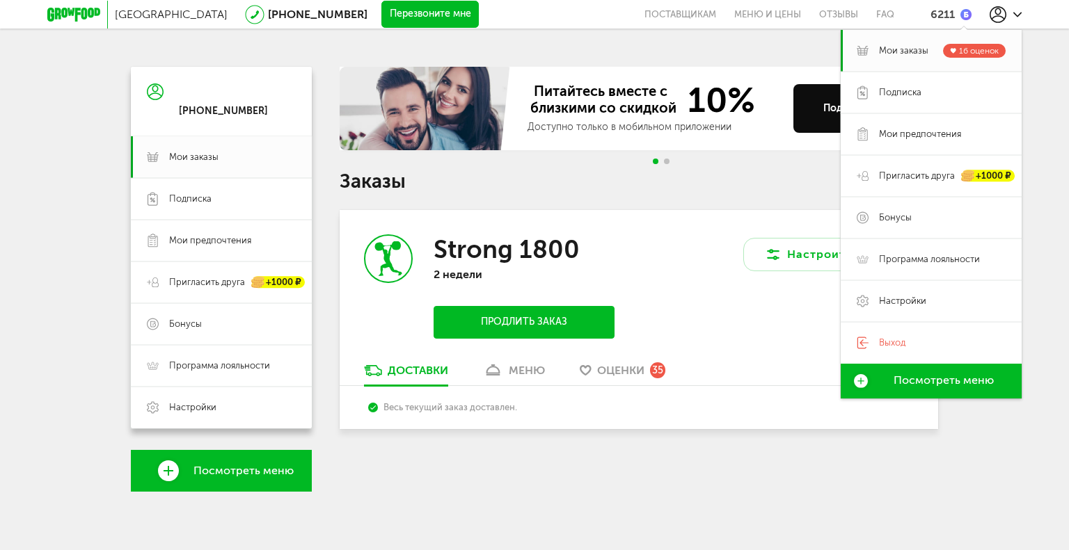
click at [1021, 17] on icon at bounding box center [1017, 14] width 8 height 8
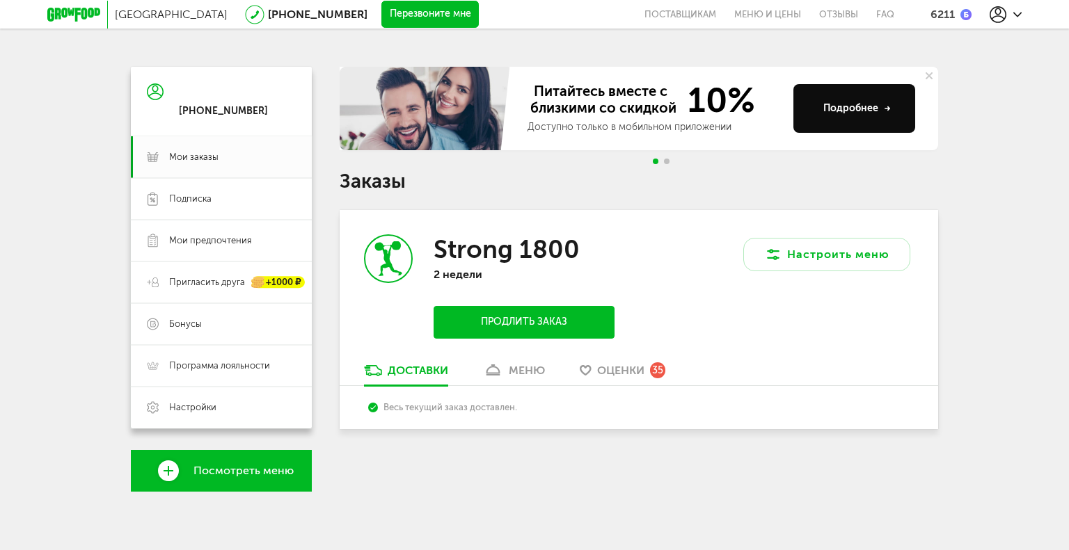
click at [1021, 17] on icon at bounding box center [1017, 14] width 8 height 8
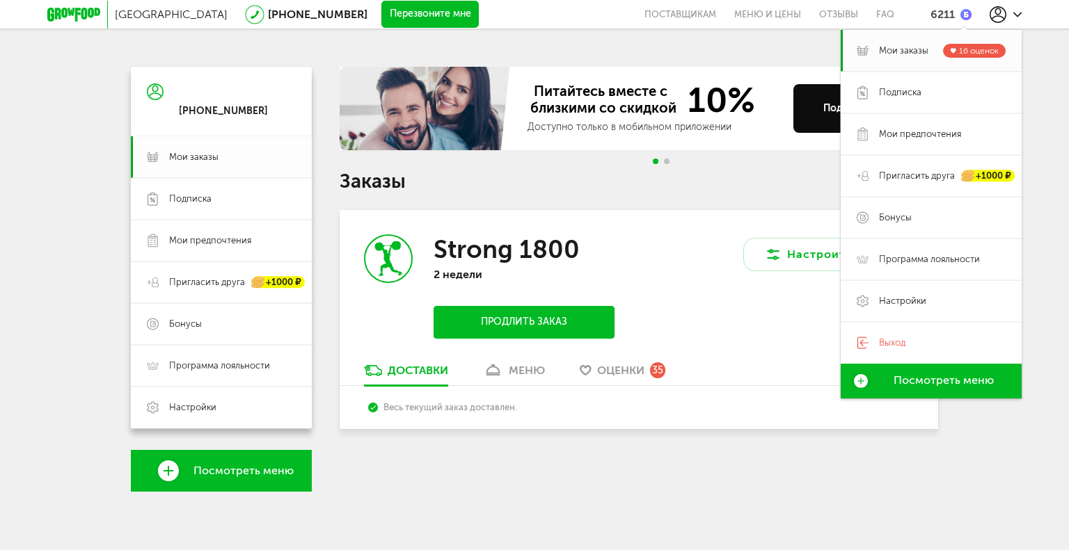
click at [193, 159] on span "Мои заказы" at bounding box center [193, 157] width 49 height 13
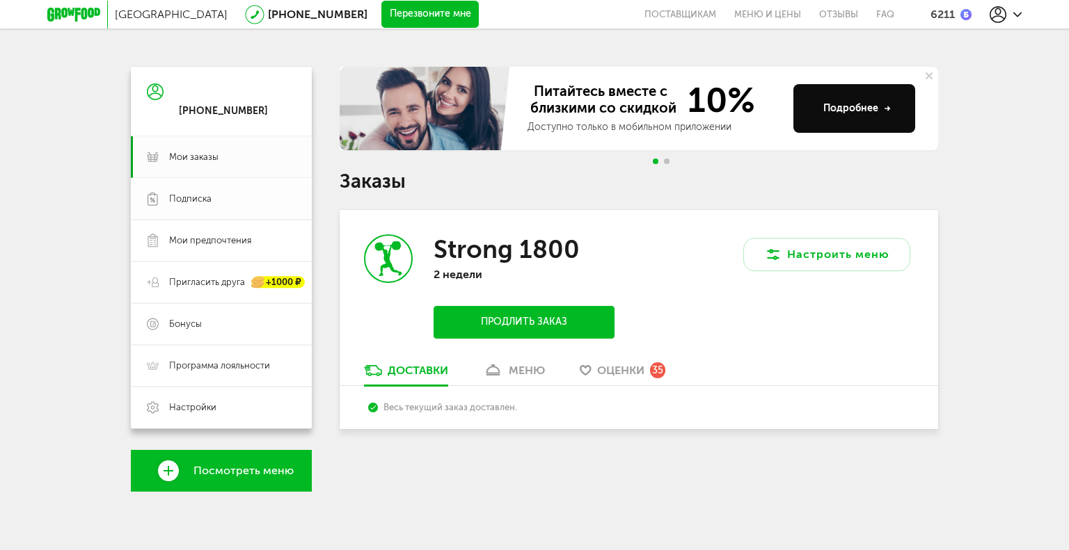
click at [203, 196] on span "Подписка" at bounding box center [190, 199] width 42 height 13
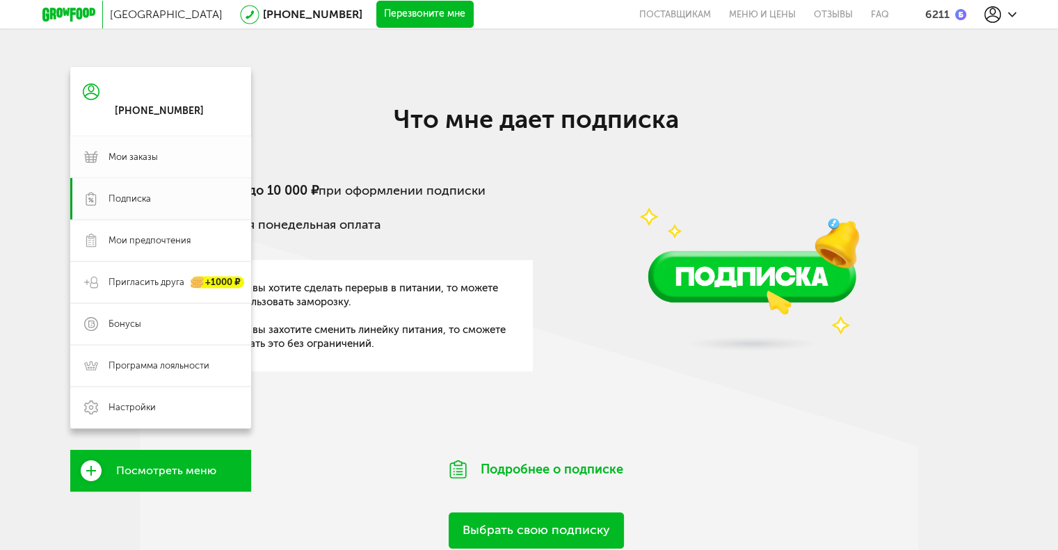
click at [148, 159] on span "Мои заказы" at bounding box center [133, 157] width 49 height 13
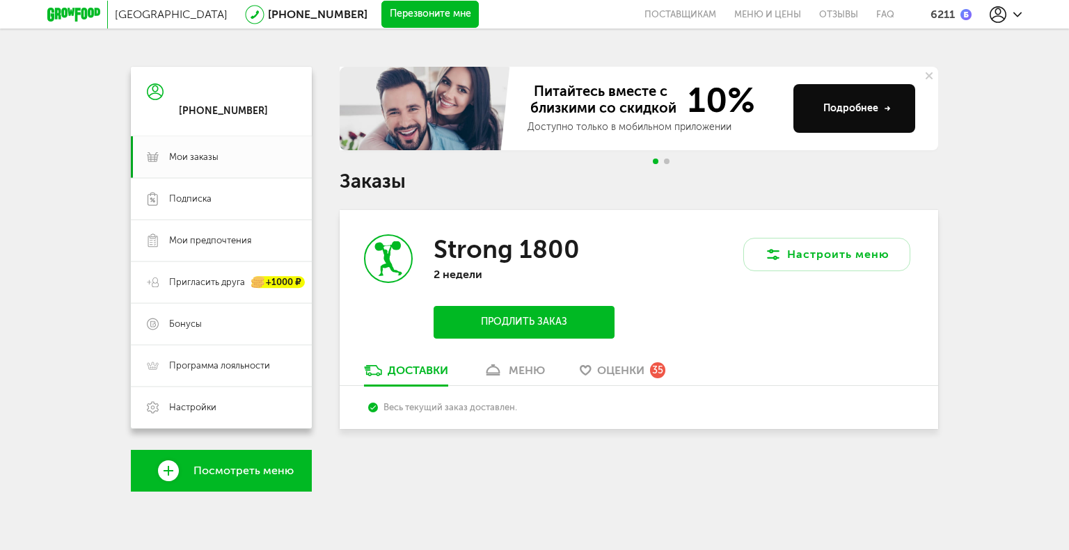
click at [507, 371] on link "меню" at bounding box center [514, 374] width 76 height 22
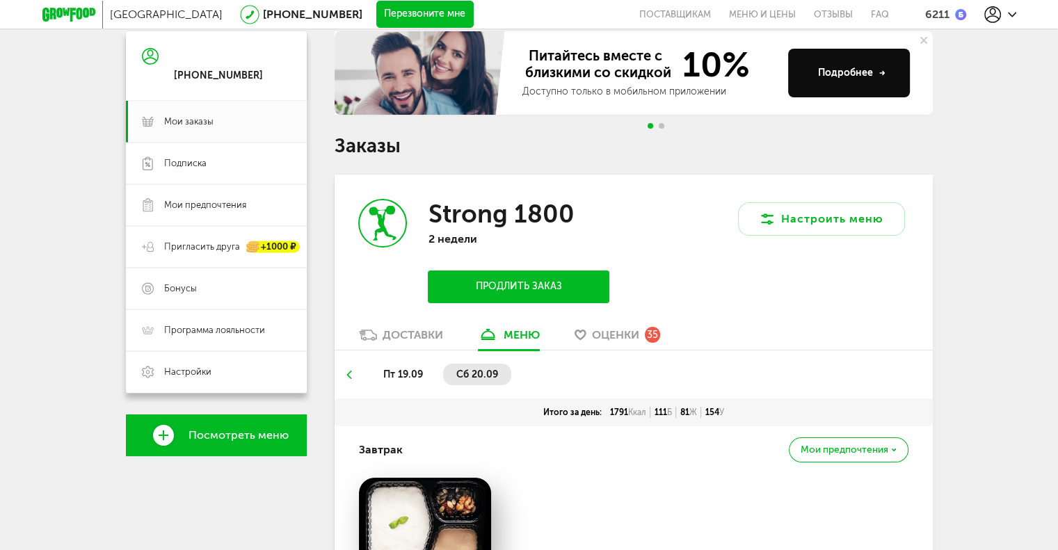
scroll to position [175, 0]
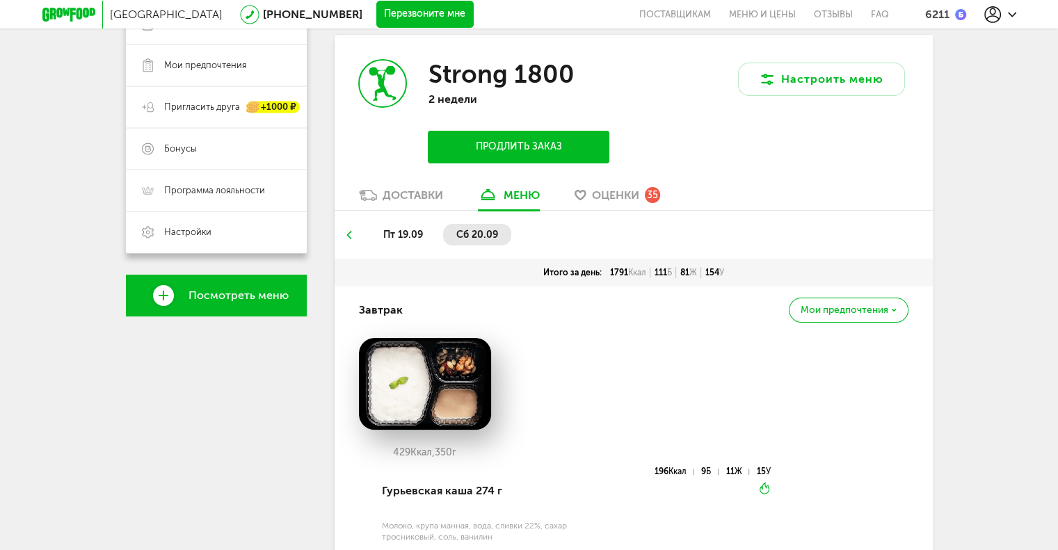
click at [408, 229] on span "пт 19.09" at bounding box center [403, 235] width 40 height 12
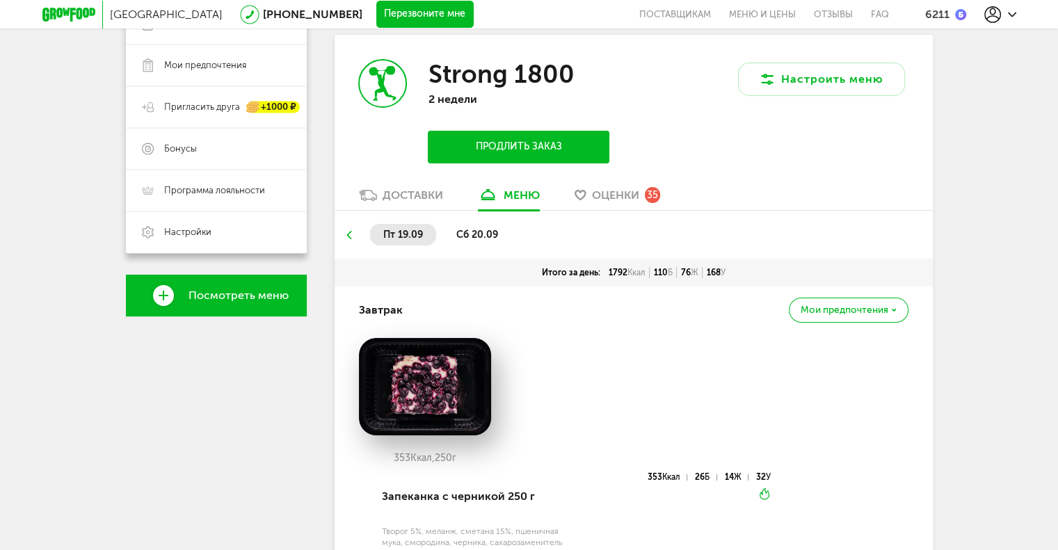
click at [461, 234] on span "сб 20.09" at bounding box center [477, 235] width 42 height 12
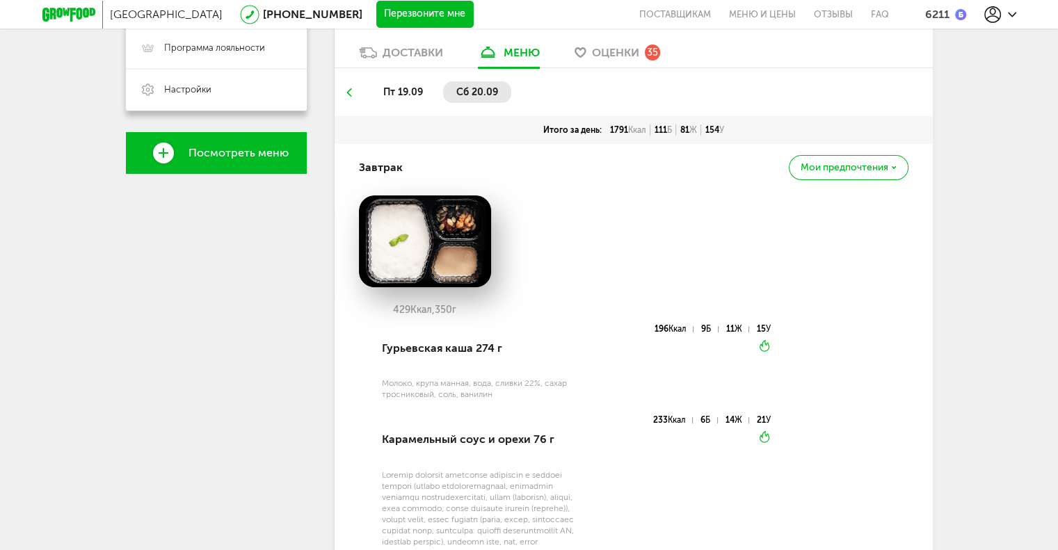
scroll to position [0, 0]
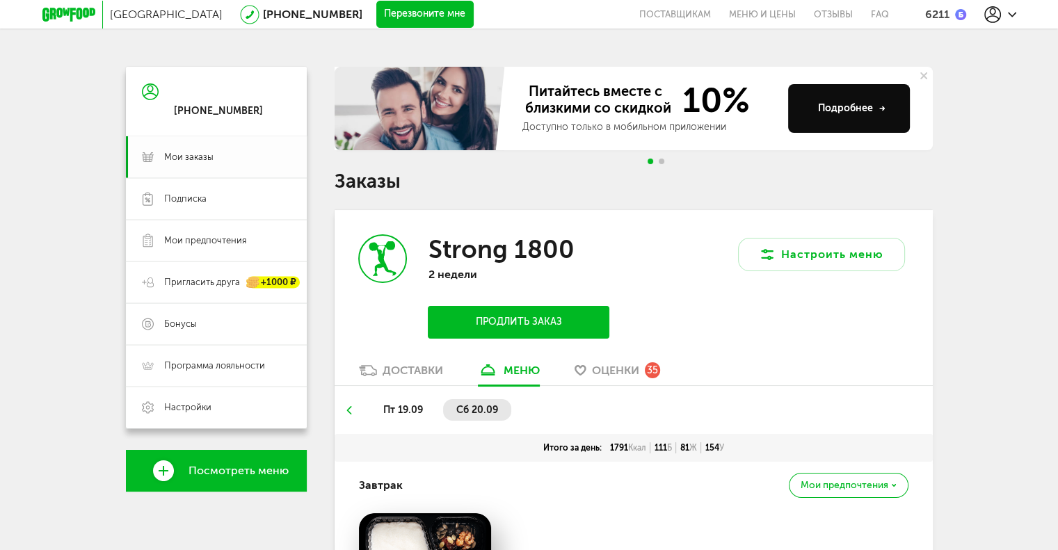
click at [237, 156] on span "Мои заказы" at bounding box center [227, 157] width 127 height 13
drag, startPoint x: 315, startPoint y: 108, endPoint x: 270, endPoint y: 163, distance: 71.2
